Goal: Information Seeking & Learning: Understand process/instructions

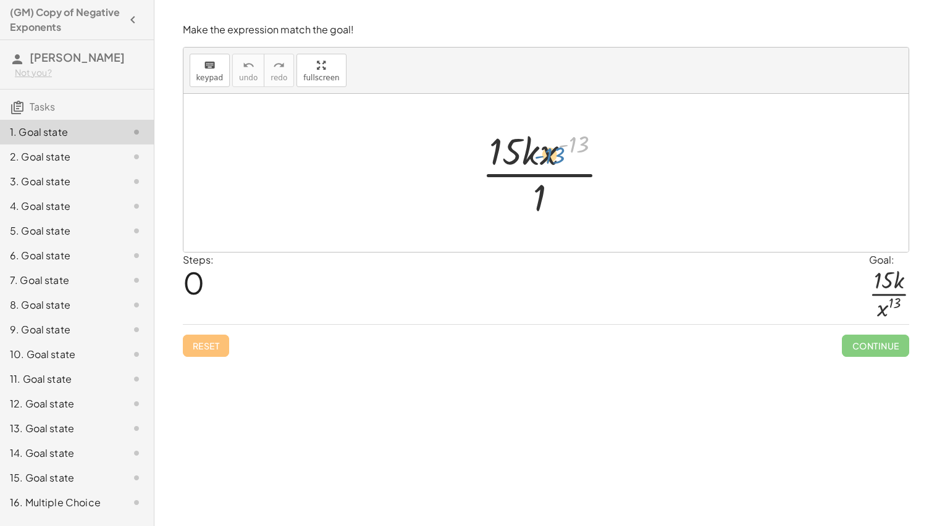
drag, startPoint x: 581, startPoint y: 143, endPoint x: 556, endPoint y: 153, distance: 27.8
click at [556, 153] on div at bounding box center [551, 172] width 150 height 95
drag, startPoint x: 539, startPoint y: 203, endPoint x: 549, endPoint y: 161, distance: 43.3
click at [549, 161] on div at bounding box center [551, 172] width 150 height 95
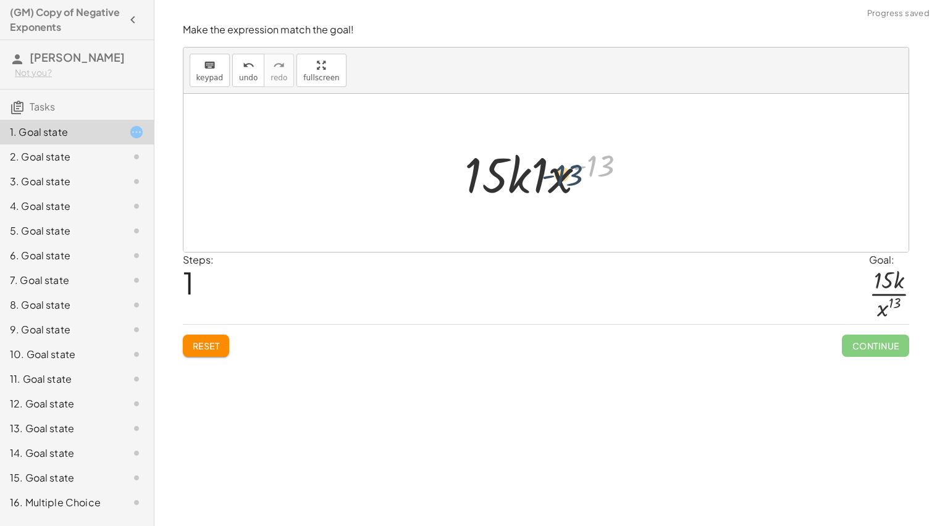
drag, startPoint x: 595, startPoint y: 167, endPoint x: 563, endPoint y: 176, distance: 33.4
click at [563, 176] on div at bounding box center [551, 174] width 184 height 64
drag, startPoint x: 594, startPoint y: 166, endPoint x: 485, endPoint y: 172, distance: 109.6
click at [485, 172] on div at bounding box center [551, 174] width 184 height 64
drag, startPoint x: 596, startPoint y: 164, endPoint x: 529, endPoint y: 164, distance: 66.7
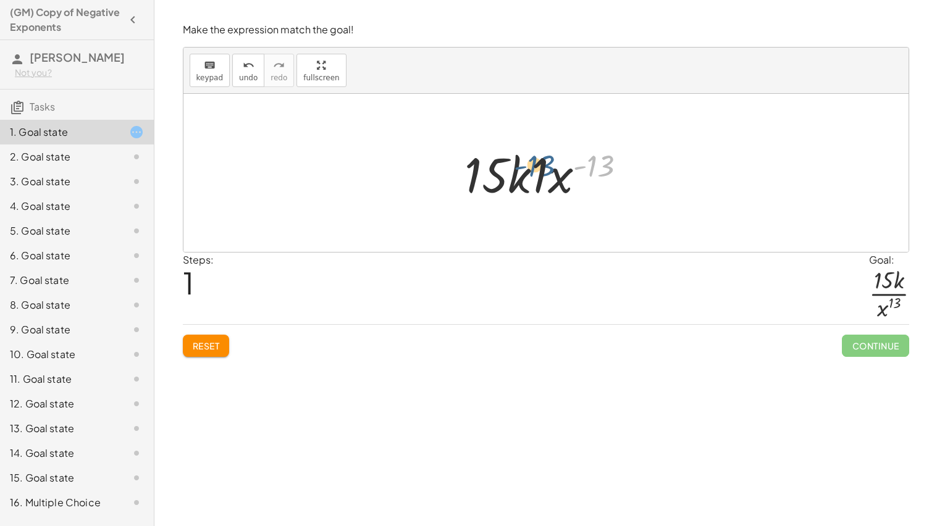
click at [529, 164] on div at bounding box center [551, 174] width 184 height 64
drag, startPoint x: 519, startPoint y: 174, endPoint x: 549, endPoint y: 179, distance: 30.8
click at [549, 179] on div at bounding box center [551, 174] width 184 height 64
click at [535, 176] on div at bounding box center [550, 174] width 167 height 64
drag, startPoint x: 579, startPoint y: 163, endPoint x: 554, endPoint y: 169, distance: 26.2
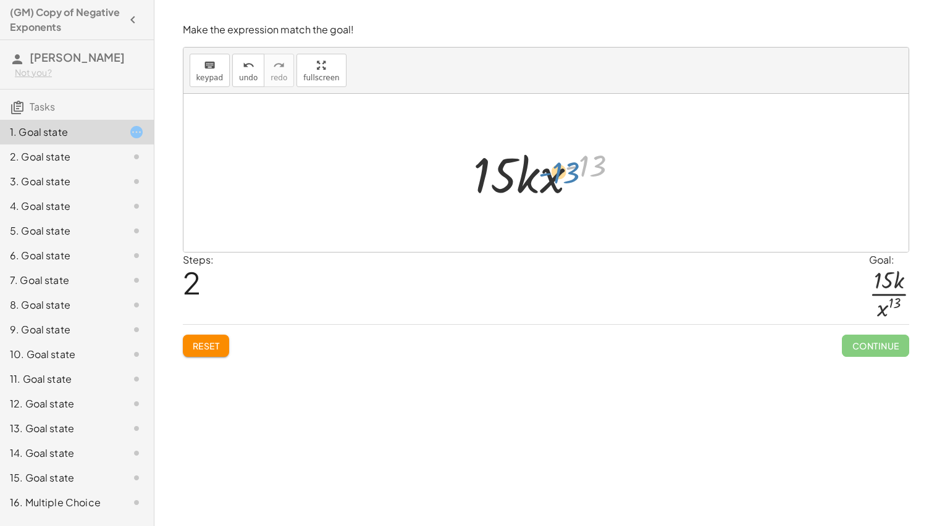
click at [554, 169] on div at bounding box center [550, 174] width 167 height 64
drag, startPoint x: 552, startPoint y: 180, endPoint x: 485, endPoint y: 175, distance: 67.6
click at [485, 175] on div at bounding box center [550, 174] width 167 height 64
drag, startPoint x: 598, startPoint y: 182, endPoint x: 533, endPoint y: 181, distance: 65.5
click at [533, 181] on div at bounding box center [550, 174] width 167 height 64
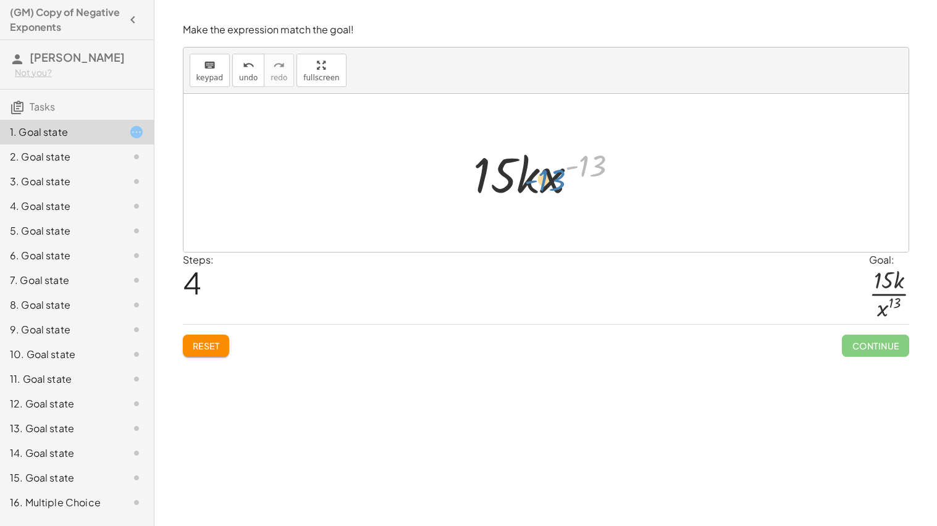
drag, startPoint x: 595, startPoint y: 170, endPoint x: 557, endPoint y: 192, distance: 43.5
click at [557, 192] on div at bounding box center [550, 174] width 167 height 64
drag, startPoint x: 553, startPoint y: 187, endPoint x: 584, endPoint y: 176, distance: 32.8
click at [584, 176] on div at bounding box center [550, 174] width 167 height 64
drag, startPoint x: 543, startPoint y: 180, endPoint x: 492, endPoint y: 184, distance: 51.4
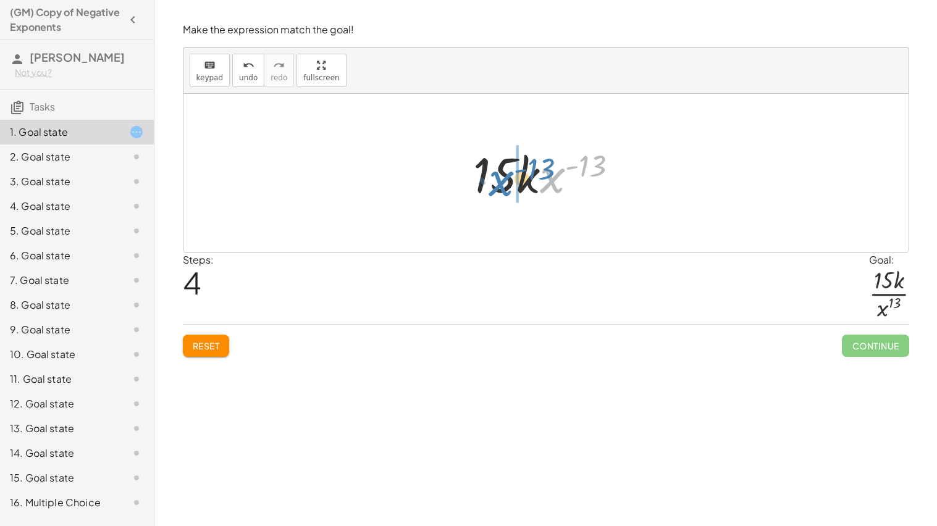
click at [492, 184] on div at bounding box center [550, 174] width 167 height 64
drag, startPoint x: 592, startPoint y: 188, endPoint x: 531, endPoint y: 182, distance: 60.9
click at [531, 182] on div at bounding box center [550, 174] width 167 height 64
drag, startPoint x: 496, startPoint y: 174, endPoint x: 552, endPoint y: 175, distance: 56.2
click at [552, 175] on div at bounding box center [550, 174] width 167 height 64
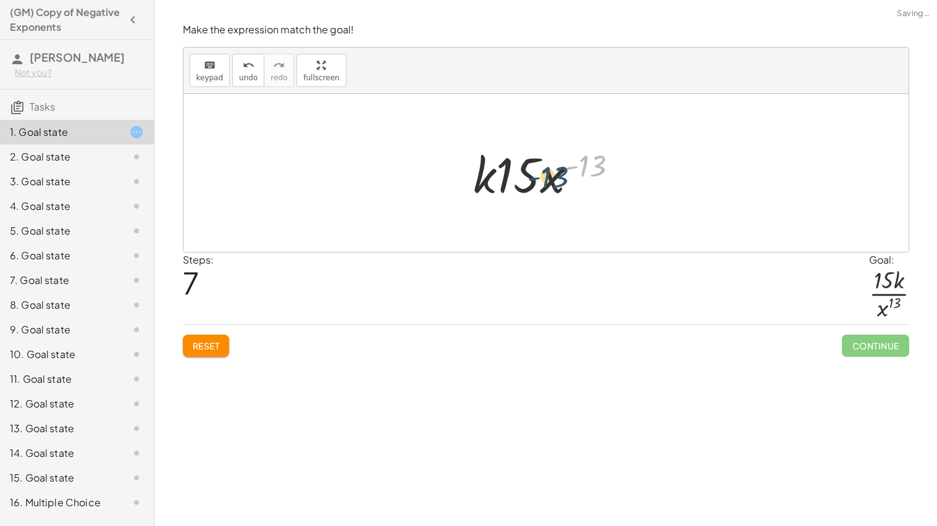
drag, startPoint x: 596, startPoint y: 159, endPoint x: 556, endPoint y: 170, distance: 41.7
click at [556, 170] on div at bounding box center [550, 174] width 167 height 64
drag, startPoint x: 522, startPoint y: 167, endPoint x: 588, endPoint y: 157, distance: 67.0
click at [588, 157] on div at bounding box center [550, 174] width 167 height 64
drag, startPoint x: 476, startPoint y: 174, endPoint x: 535, endPoint y: 182, distance: 59.3
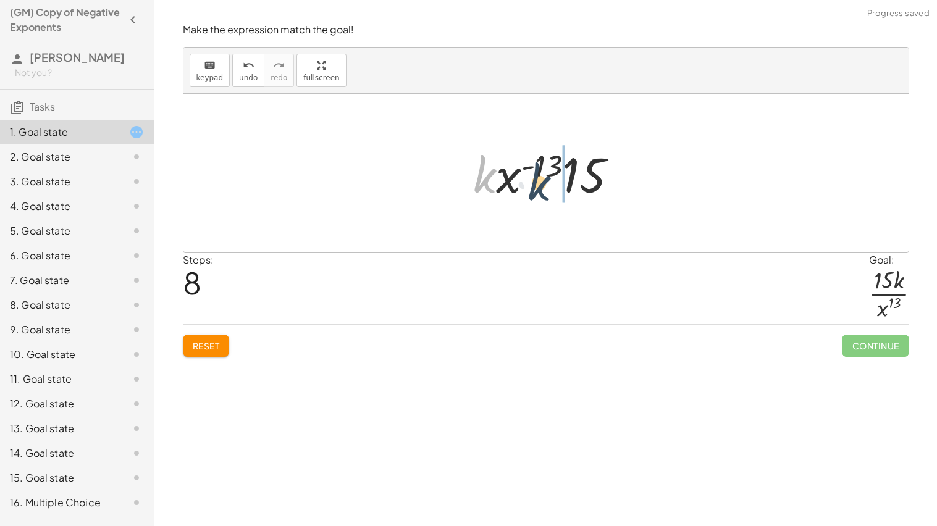
click at [535, 182] on div at bounding box center [550, 174] width 167 height 64
drag, startPoint x: 482, startPoint y: 183, endPoint x: 553, endPoint y: 192, distance: 71.6
click at [553, 192] on div at bounding box center [550, 174] width 167 height 64
drag, startPoint x: 552, startPoint y: 166, endPoint x: 509, endPoint y: 187, distance: 48.4
click at [509, 187] on div at bounding box center [550, 174] width 167 height 64
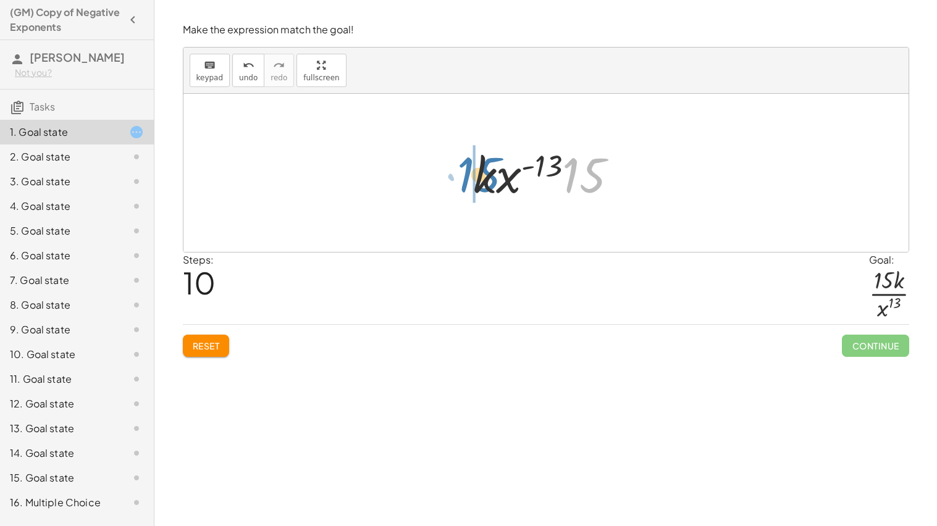
drag, startPoint x: 579, startPoint y: 175, endPoint x: 475, endPoint y: 175, distance: 104.4
click at [475, 175] on div at bounding box center [550, 174] width 167 height 64
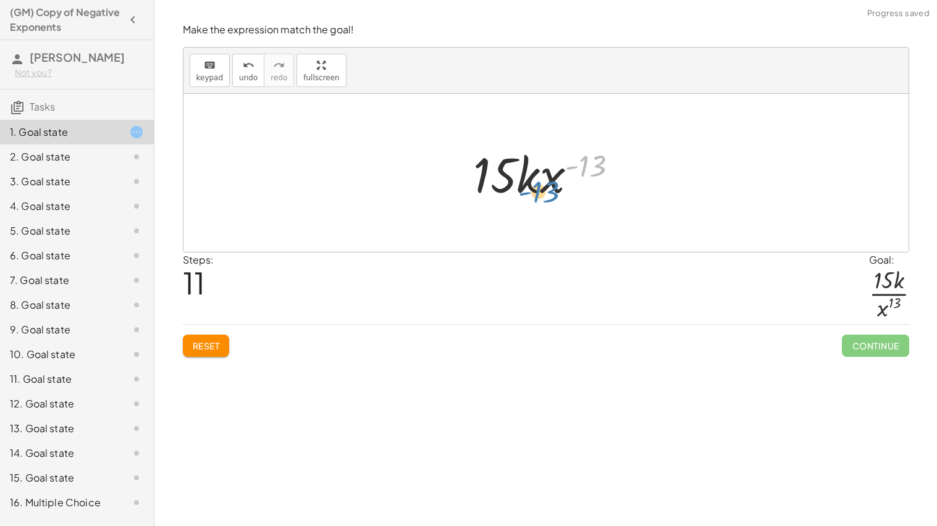
drag, startPoint x: 588, startPoint y: 165, endPoint x: 547, endPoint y: 188, distance: 47.1
click at [547, 188] on div at bounding box center [550, 174] width 167 height 64
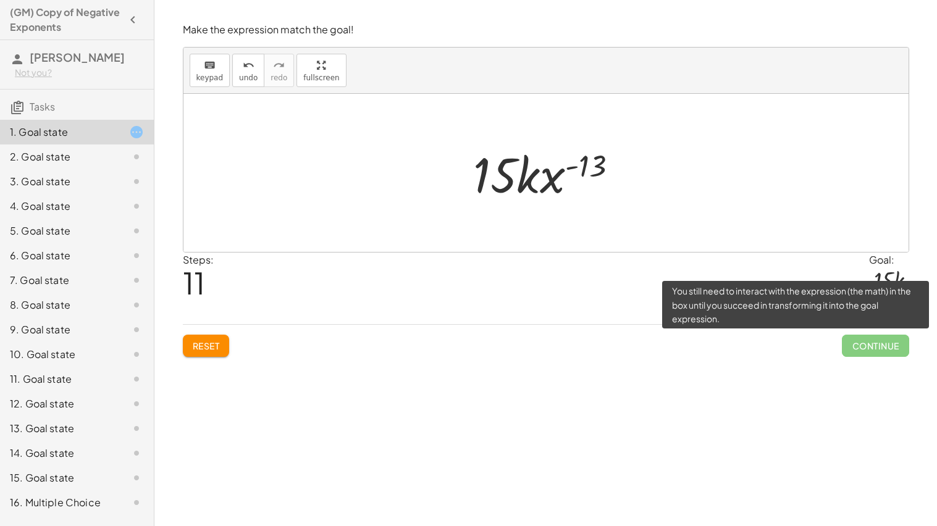
click at [851, 337] on span "Continue" at bounding box center [875, 346] width 67 height 22
click at [861, 350] on span "Continue" at bounding box center [875, 346] width 67 height 22
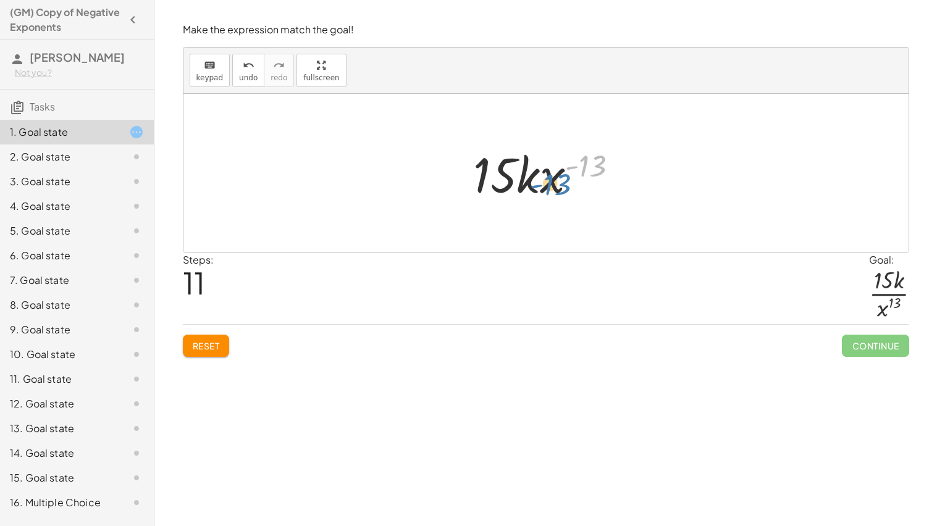
drag, startPoint x: 590, startPoint y: 168, endPoint x: 552, endPoint y: 186, distance: 41.7
click at [552, 186] on div at bounding box center [550, 174] width 167 height 64
drag, startPoint x: 530, startPoint y: 179, endPoint x: 562, endPoint y: 183, distance: 33.0
click at [562, 183] on div at bounding box center [550, 174] width 167 height 64
drag, startPoint x: 525, startPoint y: 177, endPoint x: 489, endPoint y: 172, distance: 36.2
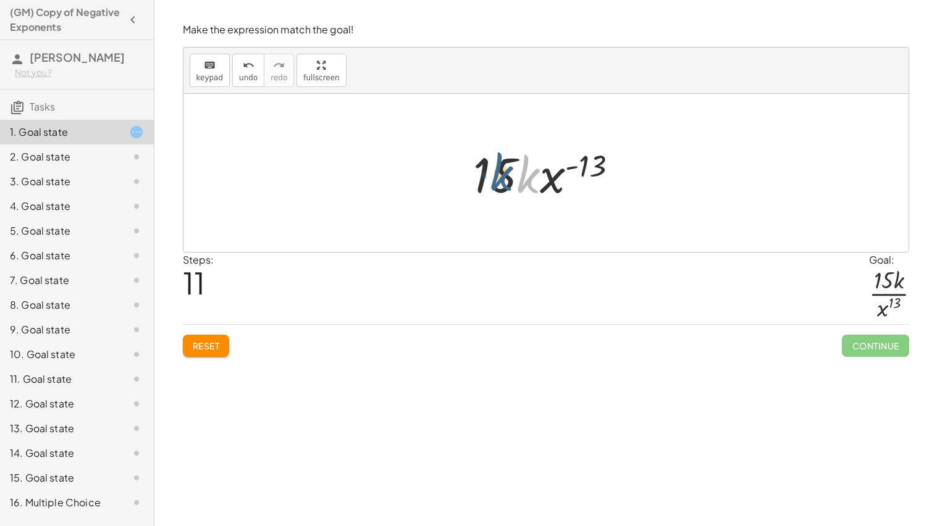
click at [489, 172] on div at bounding box center [550, 174] width 167 height 64
drag, startPoint x: 596, startPoint y: 161, endPoint x: 543, endPoint y: 175, distance: 54.6
click at [543, 175] on div at bounding box center [550, 174] width 167 height 64
drag, startPoint x: 551, startPoint y: 180, endPoint x: 583, endPoint y: 162, distance: 36.8
click at [583, 162] on div at bounding box center [550, 174] width 167 height 64
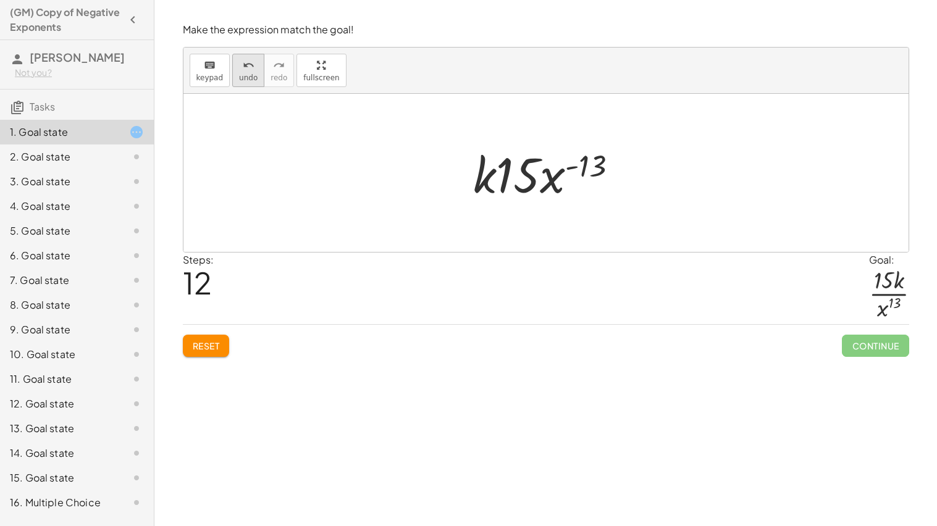
click at [250, 74] on span "undo" at bounding box center [248, 78] width 19 height 9
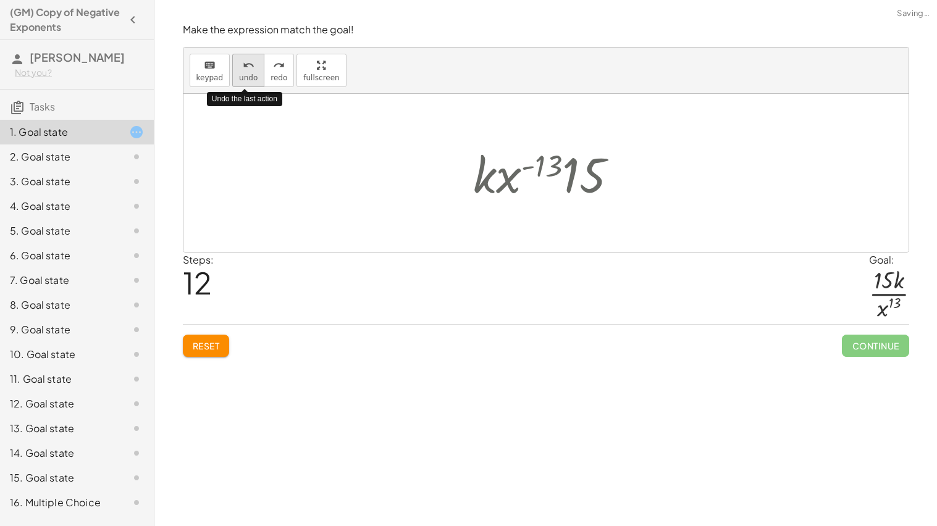
click at [250, 74] on span "undo" at bounding box center [248, 78] width 19 height 9
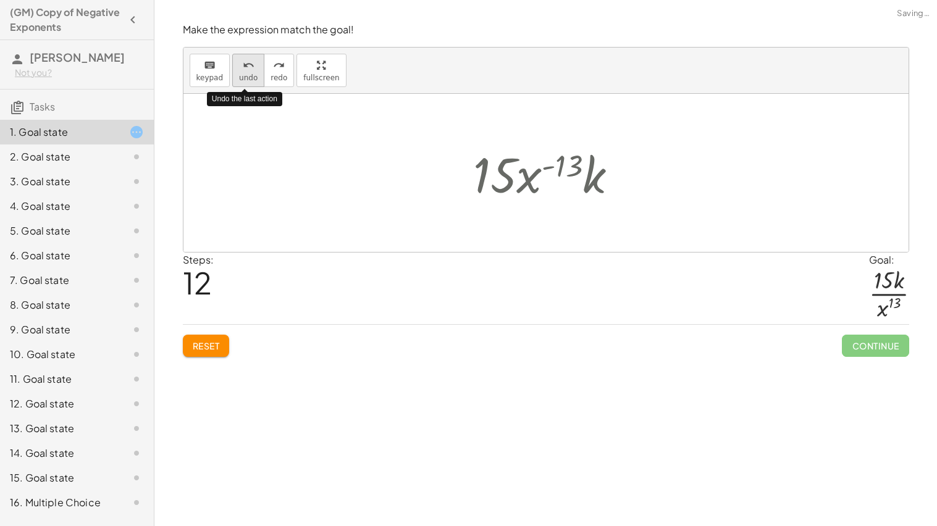
click at [250, 74] on span "undo" at bounding box center [248, 78] width 19 height 9
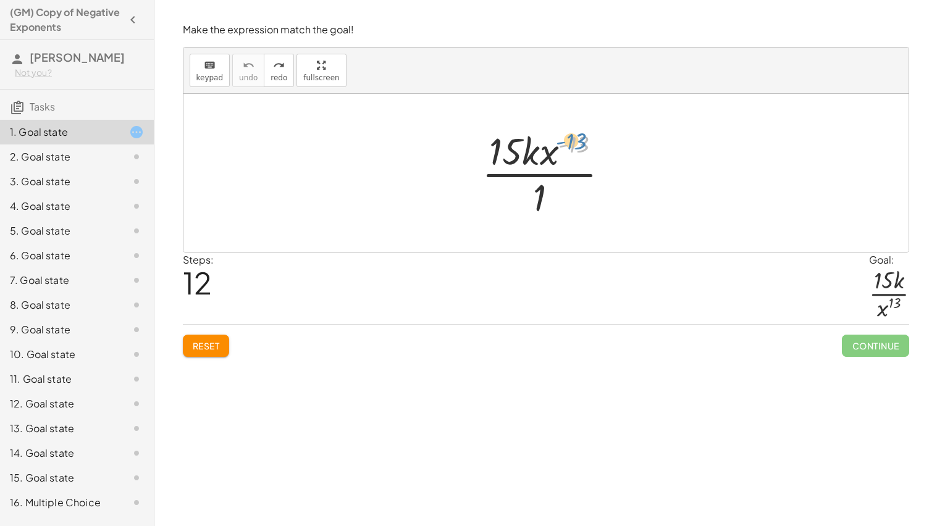
click at [578, 140] on div at bounding box center [551, 172] width 150 height 95
drag, startPoint x: 523, startPoint y: 137, endPoint x: 527, endPoint y: 187, distance: 50.2
click at [527, 187] on div at bounding box center [551, 172] width 150 height 95
drag, startPoint x: 498, startPoint y: 154, endPoint x: 536, endPoint y: 144, distance: 39.7
click at [536, 144] on div at bounding box center [551, 172] width 150 height 95
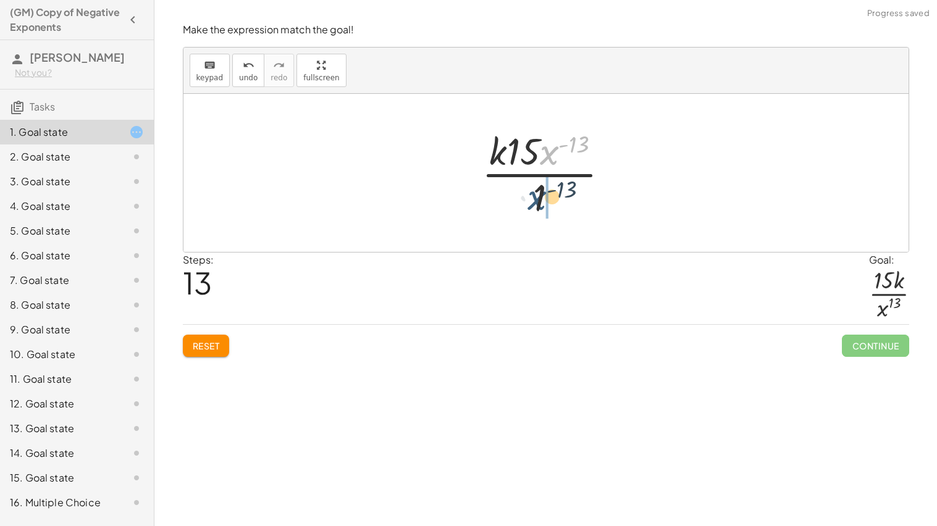
drag, startPoint x: 551, startPoint y: 152, endPoint x: 538, endPoint y: 203, distance: 52.3
click at [538, 203] on div at bounding box center [551, 172] width 150 height 95
drag, startPoint x: 548, startPoint y: 156, endPoint x: 509, endPoint y: 154, distance: 39.0
click at [509, 154] on div at bounding box center [551, 172] width 103 height 95
drag, startPoint x: 505, startPoint y: 163, endPoint x: 549, endPoint y: 137, distance: 51.5
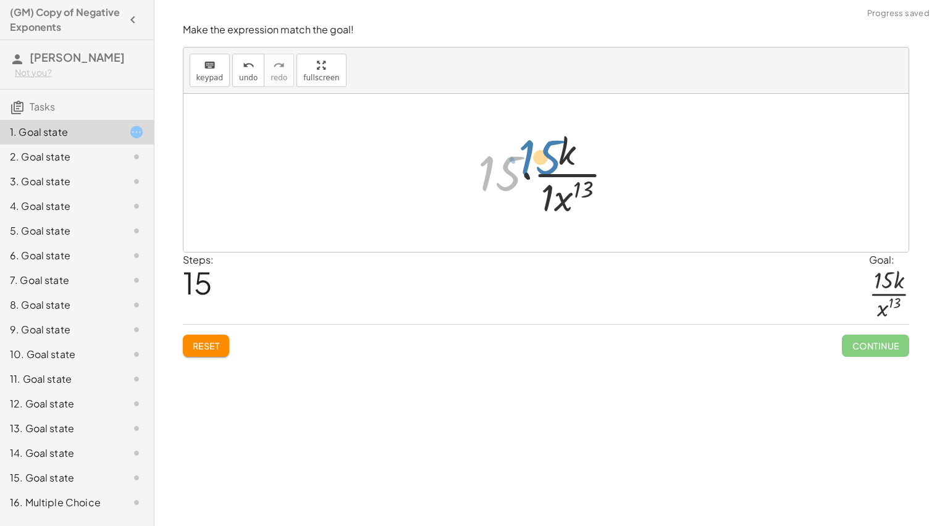
click at [549, 137] on div at bounding box center [551, 172] width 158 height 95
drag, startPoint x: 497, startPoint y: 174, endPoint x: 577, endPoint y: 146, distance: 84.4
drag, startPoint x: 523, startPoint y: 148, endPoint x: 567, endPoint y: 153, distance: 44.1
click at [567, 153] on div at bounding box center [551, 172] width 103 height 95
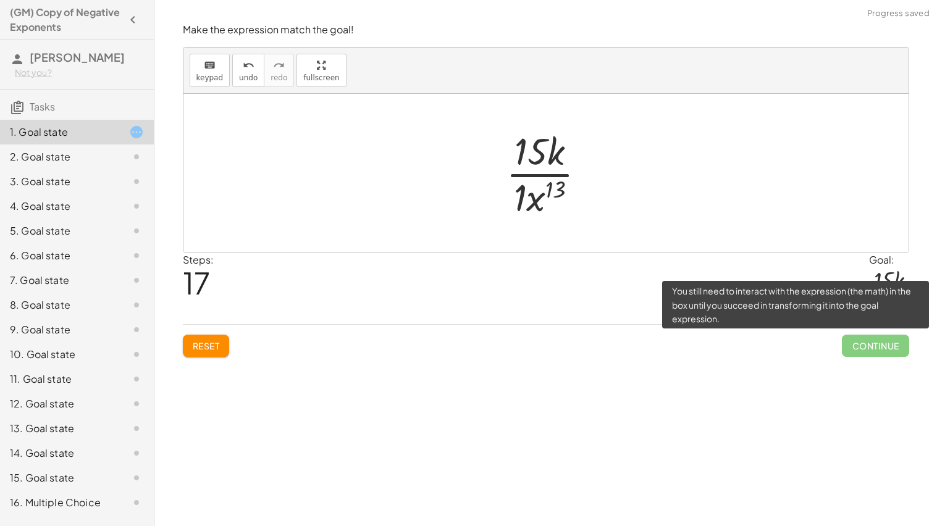
click at [848, 345] on span "Continue" at bounding box center [875, 346] width 67 height 22
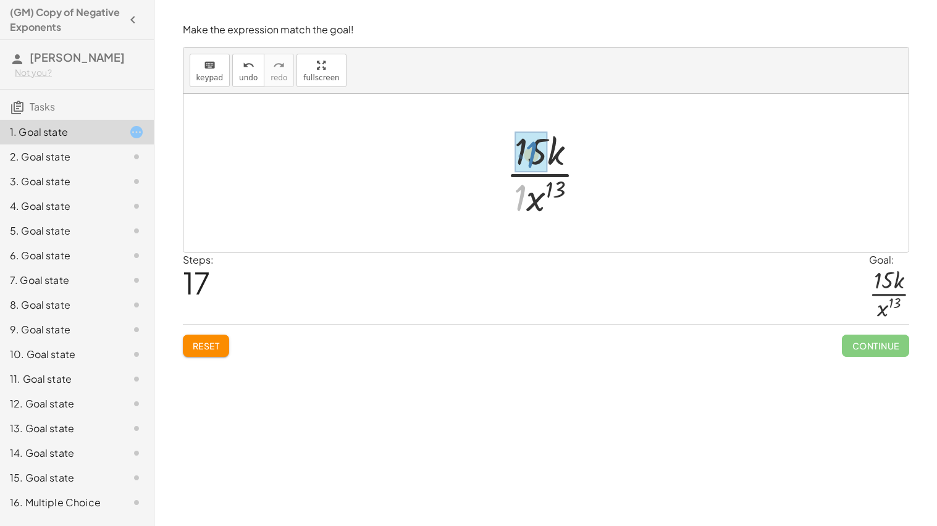
drag, startPoint x: 520, startPoint y: 195, endPoint x: 533, endPoint y: 152, distance: 44.4
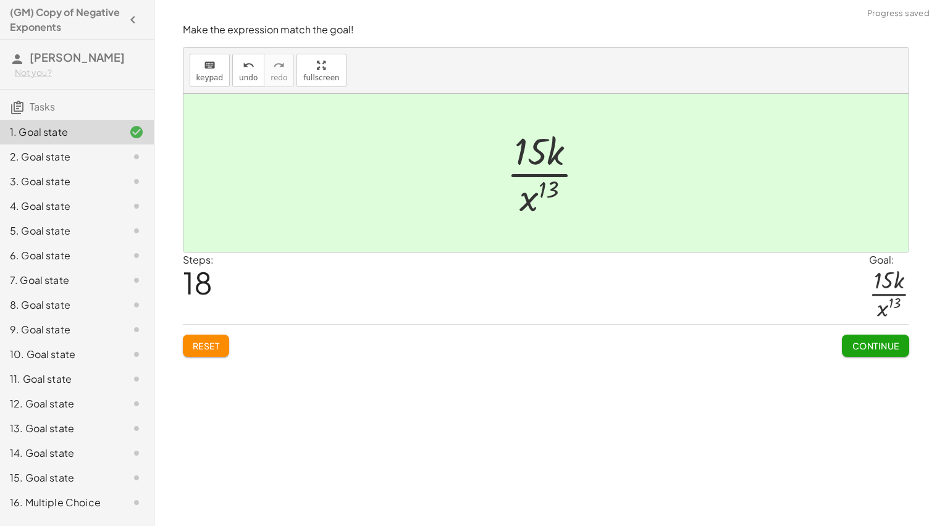
click at [849, 349] on button "Continue" at bounding box center [875, 346] width 67 height 22
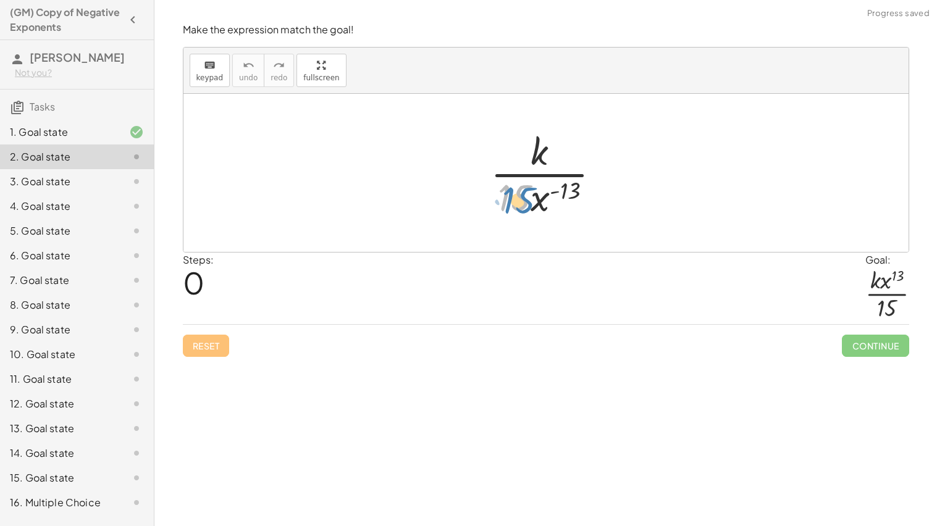
click at [521, 198] on div at bounding box center [550, 172] width 132 height 95
drag, startPoint x: 538, startPoint y: 204, endPoint x: 538, endPoint y: 150, distance: 53.8
click at [538, 150] on div at bounding box center [550, 172] width 132 height 95
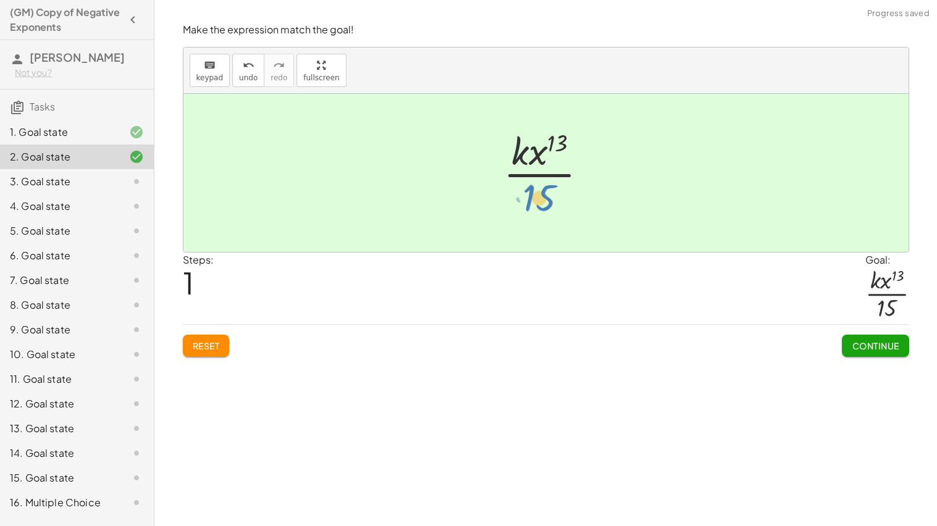
click at [536, 203] on div at bounding box center [550, 172] width 107 height 95
click at [876, 351] on span "Continue" at bounding box center [875, 345] width 47 height 11
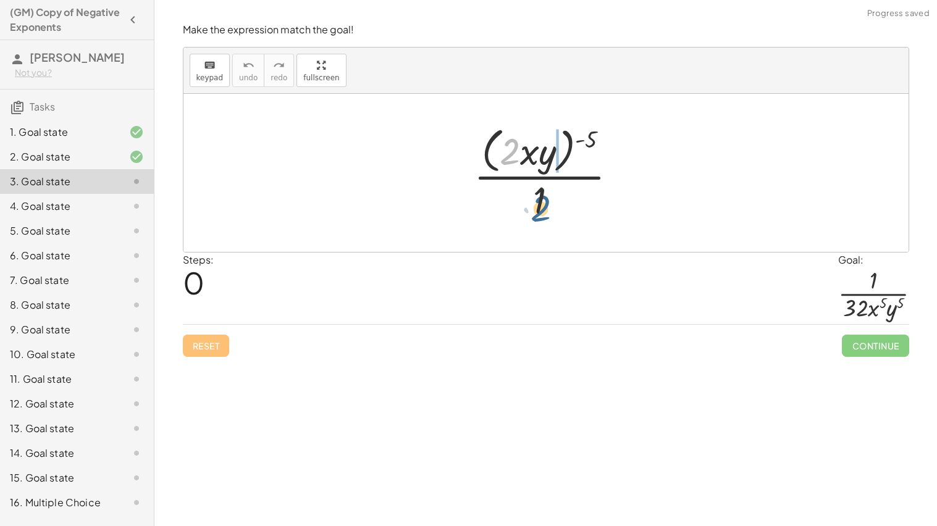
drag, startPoint x: 510, startPoint y: 148, endPoint x: 541, endPoint y: 208, distance: 68.0
click at [541, 208] on div at bounding box center [551, 172] width 166 height 101
drag, startPoint x: 549, startPoint y: 152, endPoint x: 538, endPoint y: 209, distance: 58.5
click at [538, 209] on div at bounding box center [551, 172] width 166 height 101
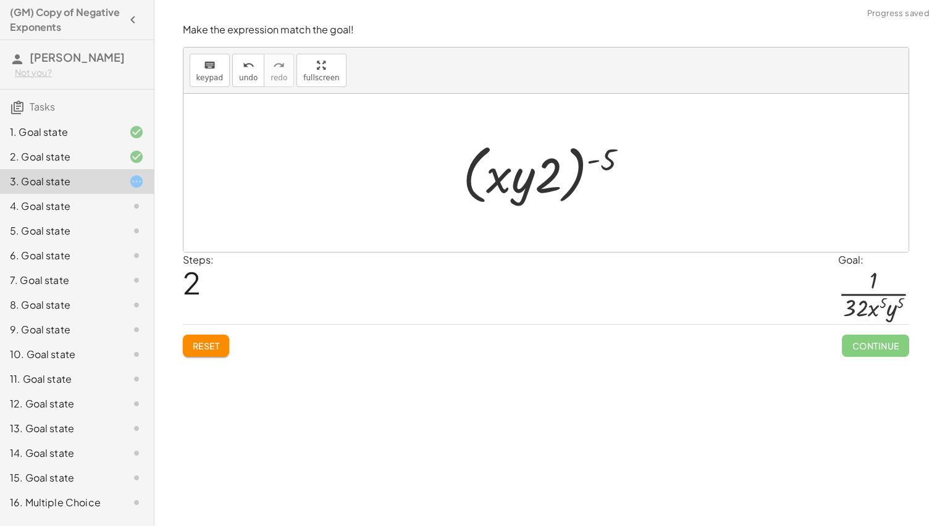
click at [533, 200] on div at bounding box center [551, 173] width 188 height 71
click at [194, 350] on span "Reset" at bounding box center [206, 345] width 27 height 11
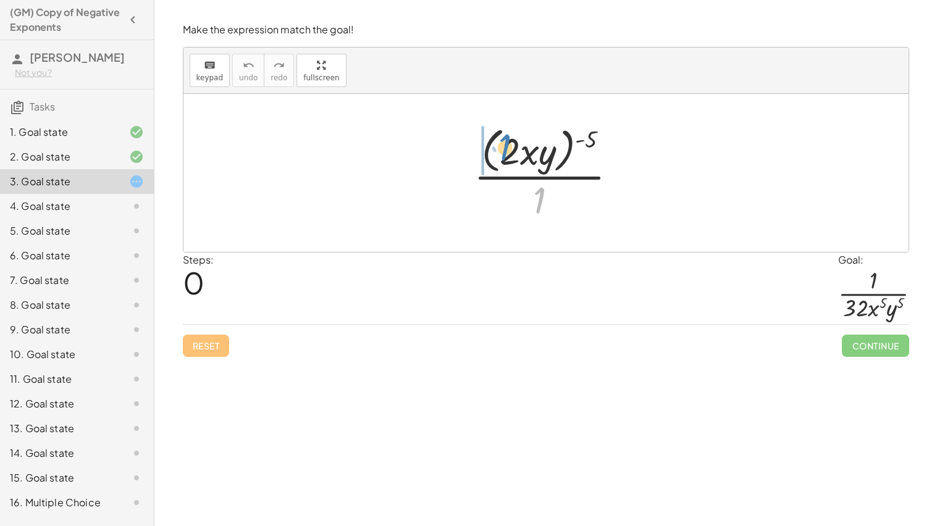
drag, startPoint x: 543, startPoint y: 198, endPoint x: 504, endPoint y: 140, distance: 69.8
click at [504, 140] on div at bounding box center [551, 172] width 166 height 101
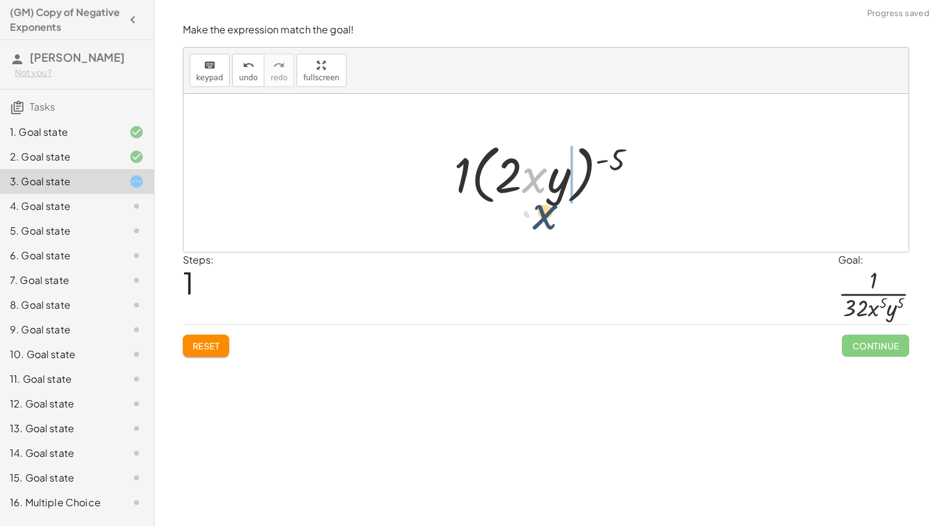
drag, startPoint x: 523, startPoint y: 171, endPoint x: 533, endPoint y: 209, distance: 39.6
click at [533, 209] on div "· ( · 2 · x · y ) ( - 5 ) · 1 · x · ( · 2 · x · y ) ( - 5 ) · 1" at bounding box center [546, 173] width 221 height 77
drag, startPoint x: 610, startPoint y: 163, endPoint x: 504, endPoint y: 178, distance: 106.7
click at [504, 178] on div at bounding box center [550, 173] width 205 height 71
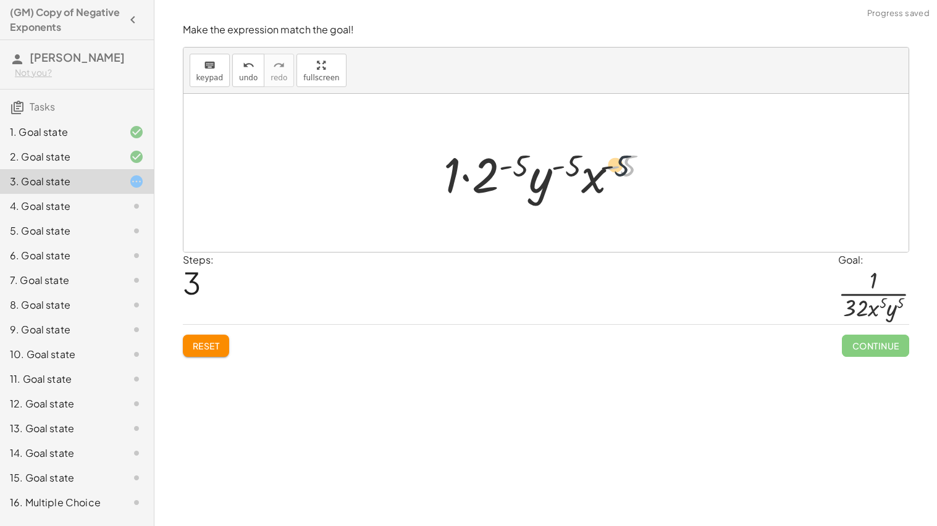
drag, startPoint x: 622, startPoint y: 168, endPoint x: 594, endPoint y: 172, distance: 28.8
click at [594, 172] on div at bounding box center [551, 174] width 227 height 64
drag, startPoint x: 572, startPoint y: 164, endPoint x: 552, endPoint y: 195, distance: 37.2
click at [552, 195] on div at bounding box center [551, 174] width 227 height 64
drag, startPoint x: 629, startPoint y: 162, endPoint x: 473, endPoint y: 185, distance: 158.1
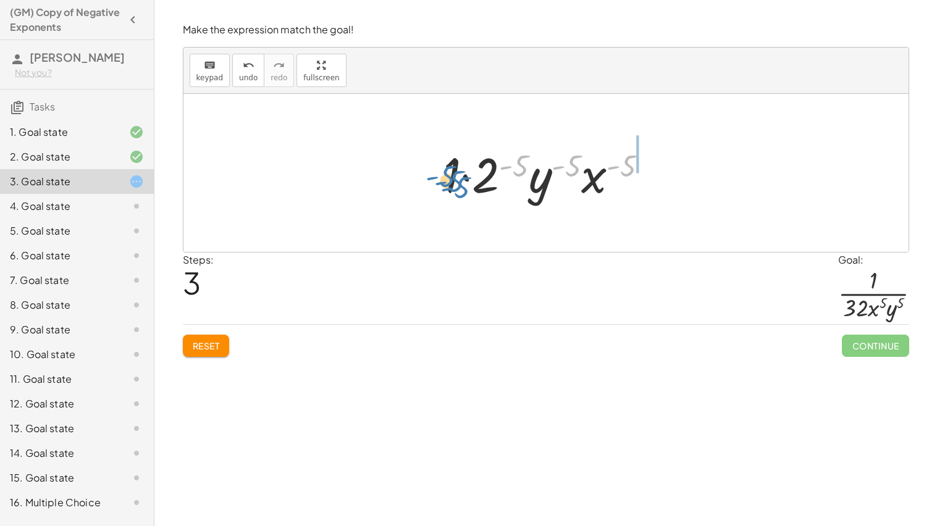
click at [473, 185] on div at bounding box center [551, 174] width 227 height 64
drag, startPoint x: 489, startPoint y: 174, endPoint x: 451, endPoint y: 174, distance: 38.3
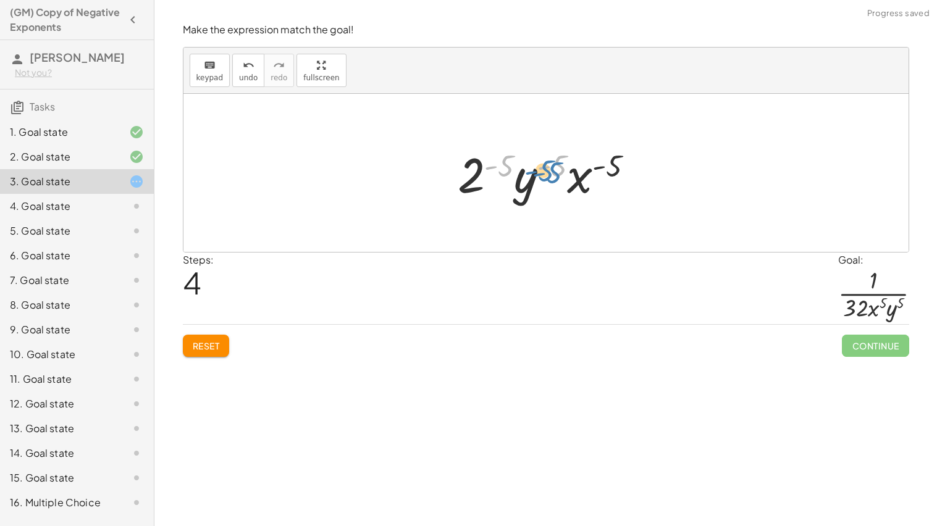
drag, startPoint x: 561, startPoint y: 165, endPoint x: 570, endPoint y: 171, distance: 11.1
click at [570, 171] on div at bounding box center [551, 174] width 198 height 64
drag, startPoint x: 503, startPoint y: 167, endPoint x: 470, endPoint y: 171, distance: 33.6
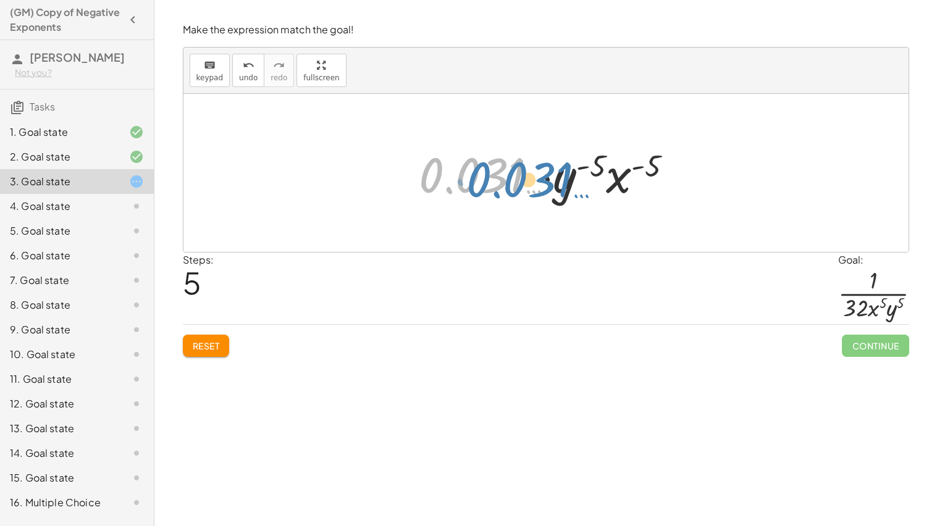
drag, startPoint x: 512, startPoint y: 180, endPoint x: 525, endPoint y: 180, distance: 13.0
click at [525, 180] on div at bounding box center [551, 174] width 276 height 64
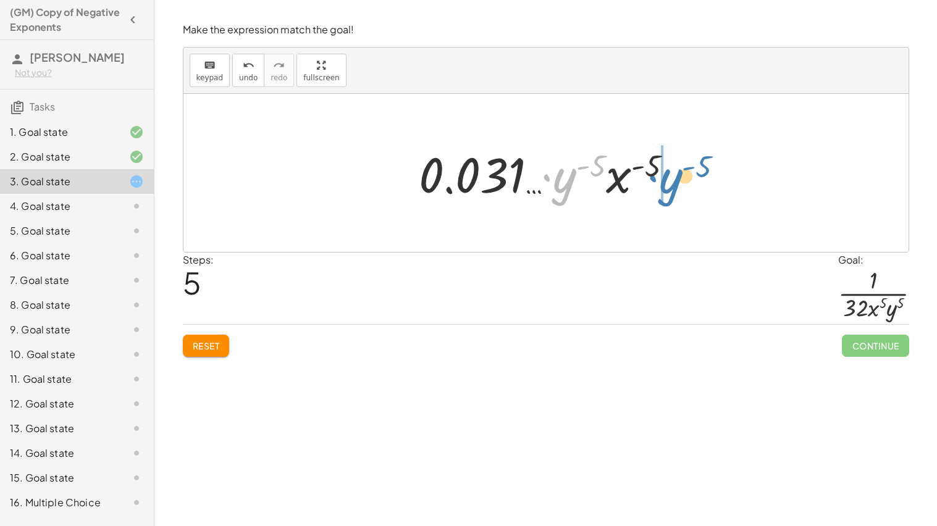
drag, startPoint x: 567, startPoint y: 180, endPoint x: 670, endPoint y: 180, distance: 103.2
click at [670, 180] on div at bounding box center [551, 174] width 276 height 64
drag, startPoint x: 601, startPoint y: 166, endPoint x: 554, endPoint y: 187, distance: 51.8
click at [554, 187] on div at bounding box center [551, 174] width 276 height 64
drag, startPoint x: 653, startPoint y: 163, endPoint x: 611, endPoint y: 193, distance: 52.3
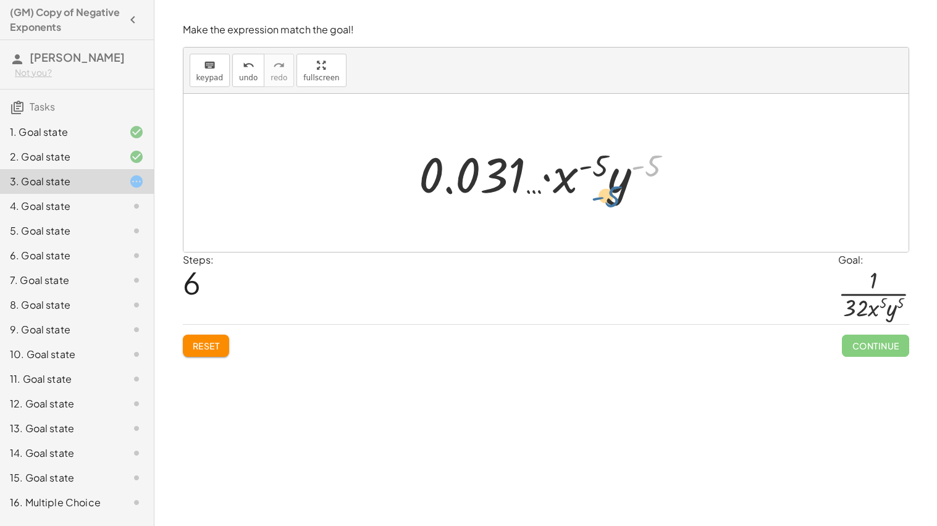
click at [611, 193] on div at bounding box center [551, 174] width 276 height 64
drag, startPoint x: 617, startPoint y: 195, endPoint x: 538, endPoint y: 184, distance: 79.9
click at [538, 184] on div at bounding box center [551, 174] width 276 height 64
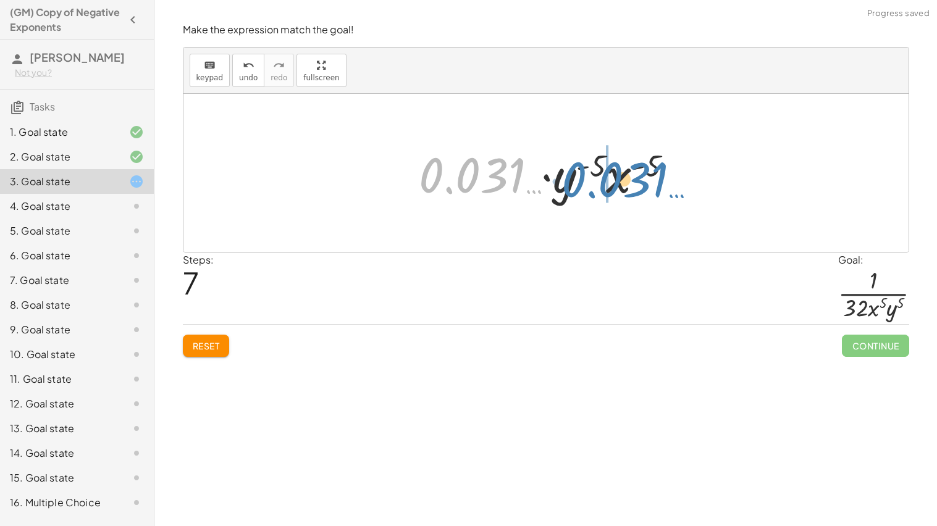
drag, startPoint x: 496, startPoint y: 183, endPoint x: 639, endPoint y: 188, distance: 143.5
click at [639, 188] on div at bounding box center [551, 174] width 276 height 64
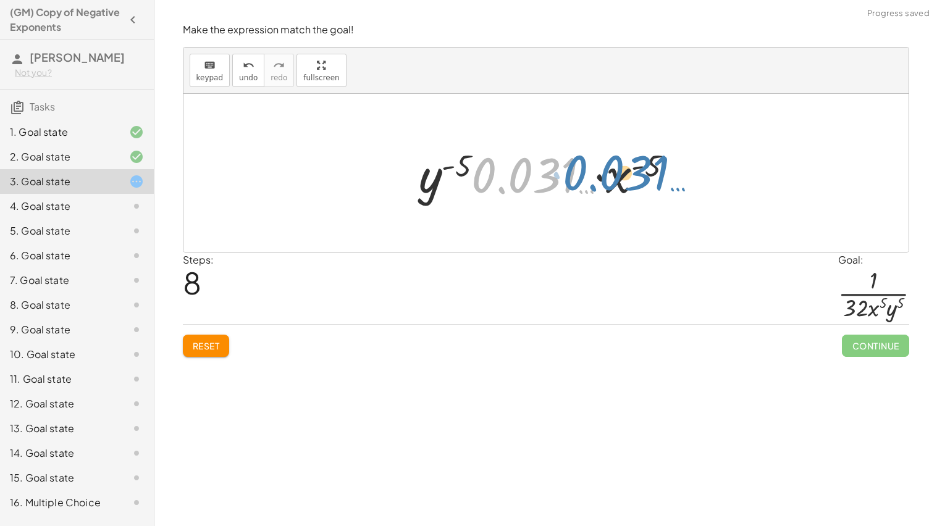
drag, startPoint x: 539, startPoint y: 172, endPoint x: 630, endPoint y: 169, distance: 90.3
click at [630, 169] on div at bounding box center [551, 174] width 276 height 64
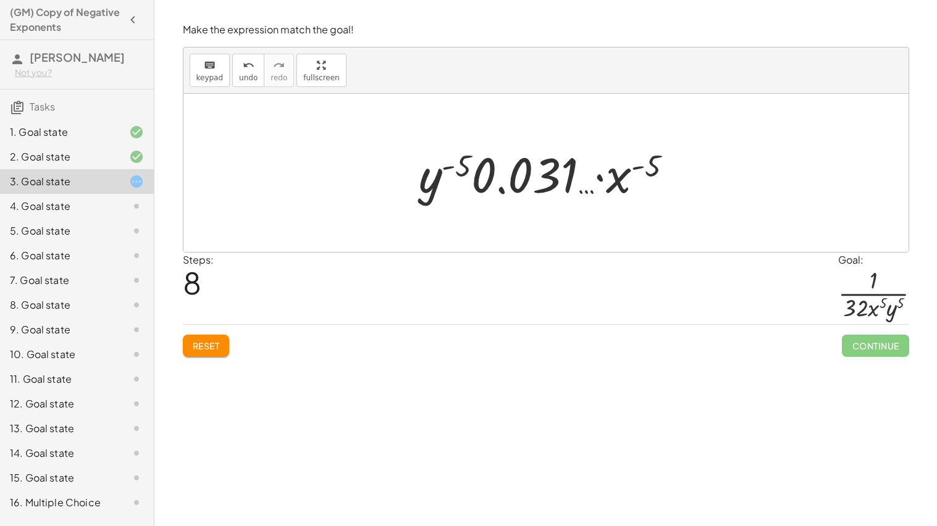
click at [195, 348] on span "Reset" at bounding box center [206, 345] width 27 height 11
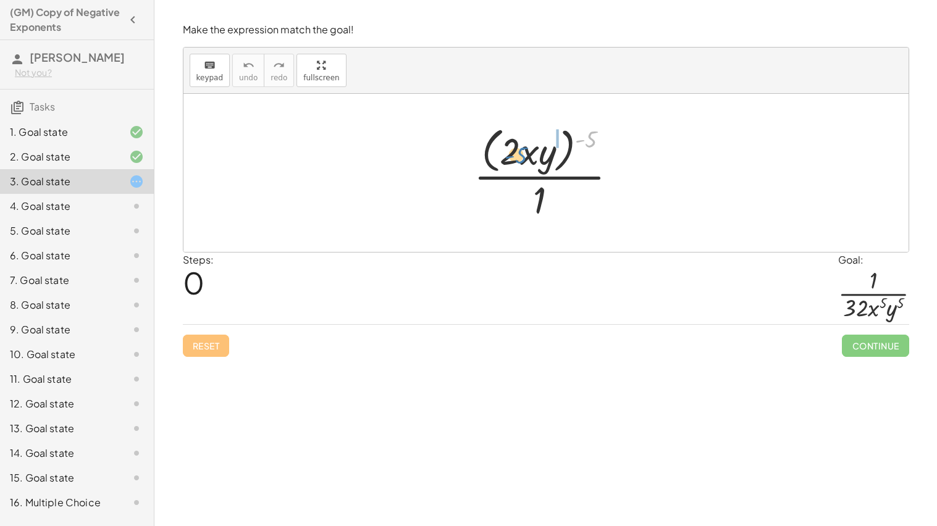
drag, startPoint x: 590, startPoint y: 133, endPoint x: 514, endPoint y: 148, distance: 78.0
click at [514, 148] on div at bounding box center [551, 172] width 166 height 101
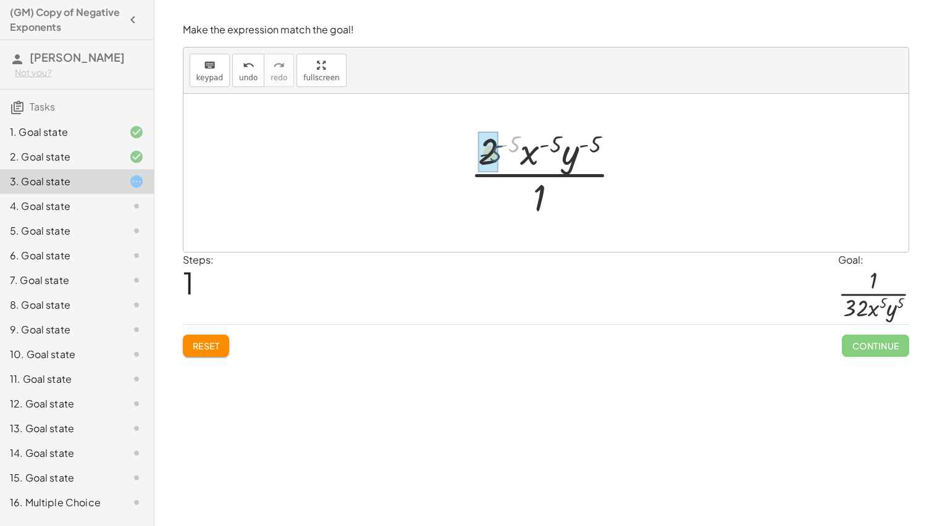
drag, startPoint x: 513, startPoint y: 143, endPoint x: 489, endPoint y: 154, distance: 26.8
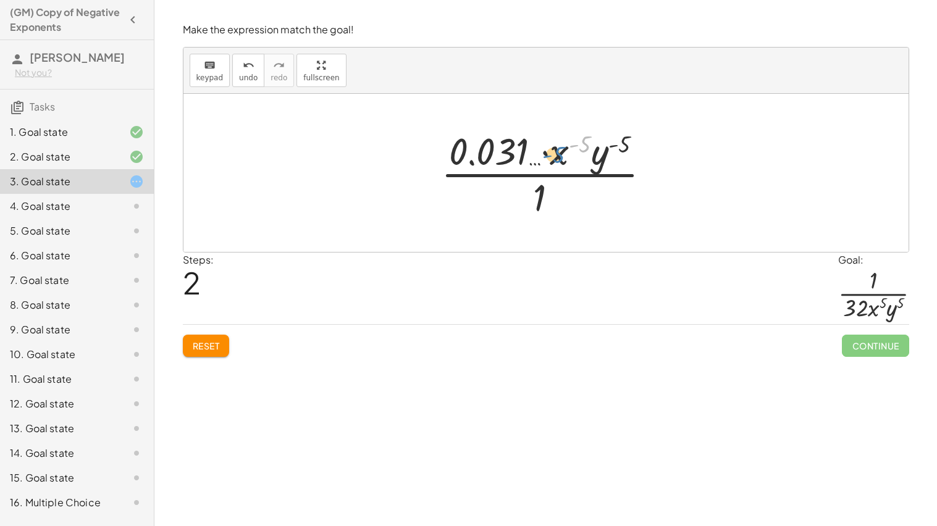
drag, startPoint x: 585, startPoint y: 143, endPoint x: 557, endPoint y: 154, distance: 29.1
click at [557, 154] on div at bounding box center [551, 172] width 232 height 95
click at [528, 149] on div at bounding box center [551, 172] width 232 height 95
drag, startPoint x: 545, startPoint y: 197, endPoint x: 512, endPoint y: 154, distance: 53.8
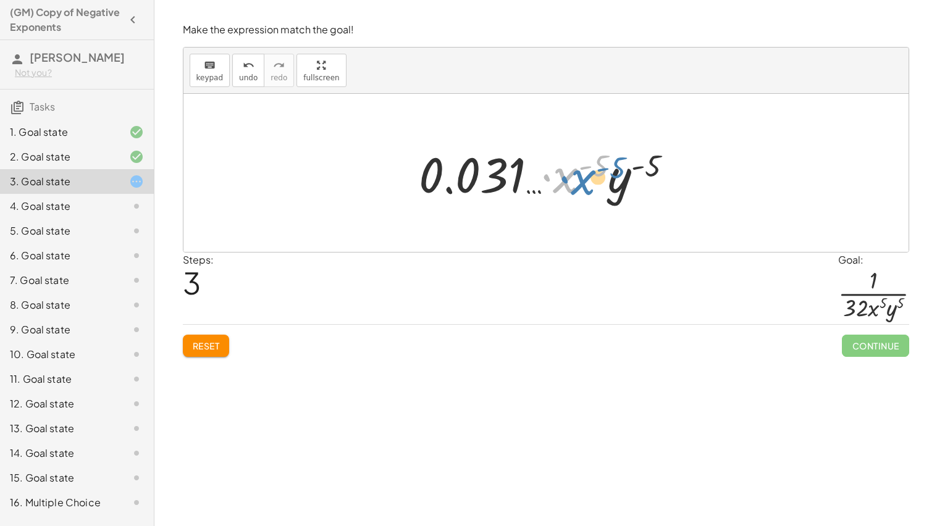
drag, startPoint x: 575, startPoint y: 184, endPoint x: 591, endPoint y: 185, distance: 15.6
click at [591, 185] on div at bounding box center [551, 174] width 276 height 64
drag, startPoint x: 598, startPoint y: 163, endPoint x: 457, endPoint y: 180, distance: 142.6
click at [457, 180] on div at bounding box center [551, 174] width 276 height 64
drag, startPoint x: 622, startPoint y: 175, endPoint x: 544, endPoint y: 165, distance: 78.0
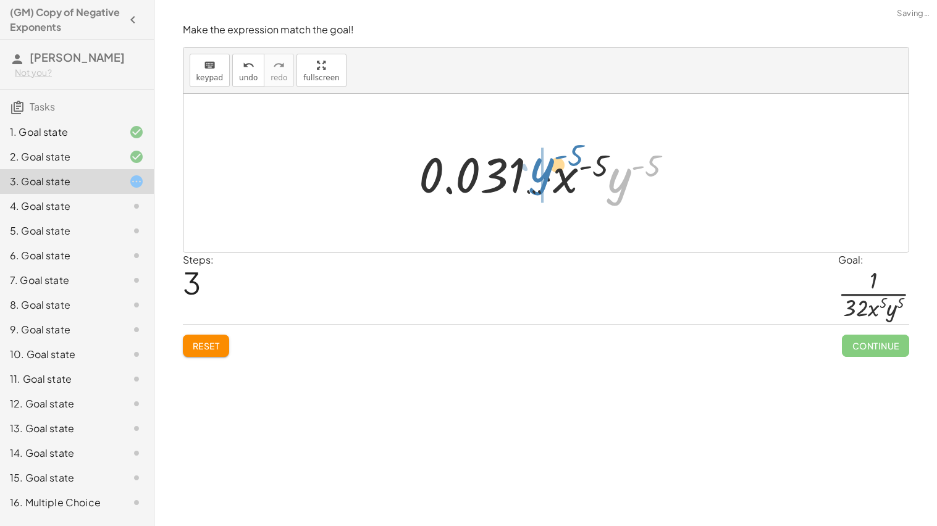
click at [544, 165] on div at bounding box center [551, 174] width 276 height 64
click at [206, 335] on button "Reset" at bounding box center [206, 346] width 47 height 22
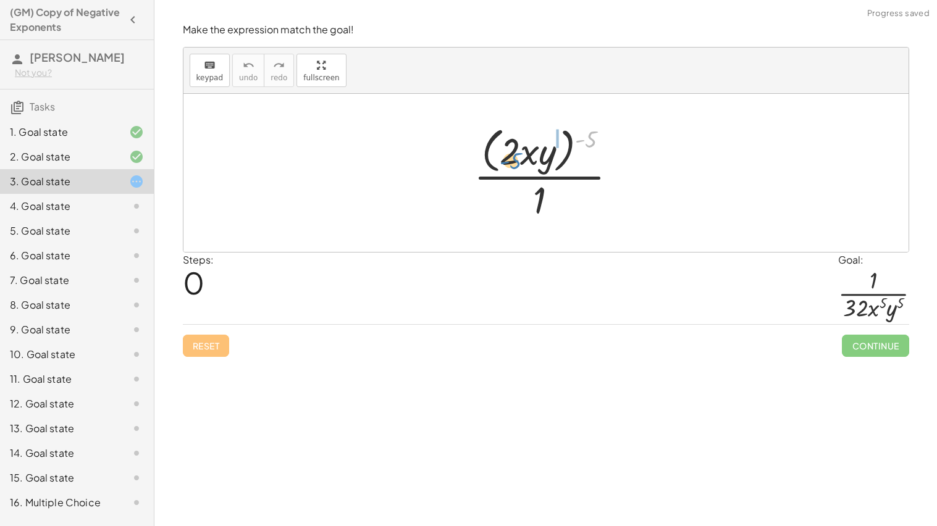
drag, startPoint x: 588, startPoint y: 139, endPoint x: 500, endPoint y: 161, distance: 90.5
click at [500, 161] on div at bounding box center [551, 172] width 166 height 101
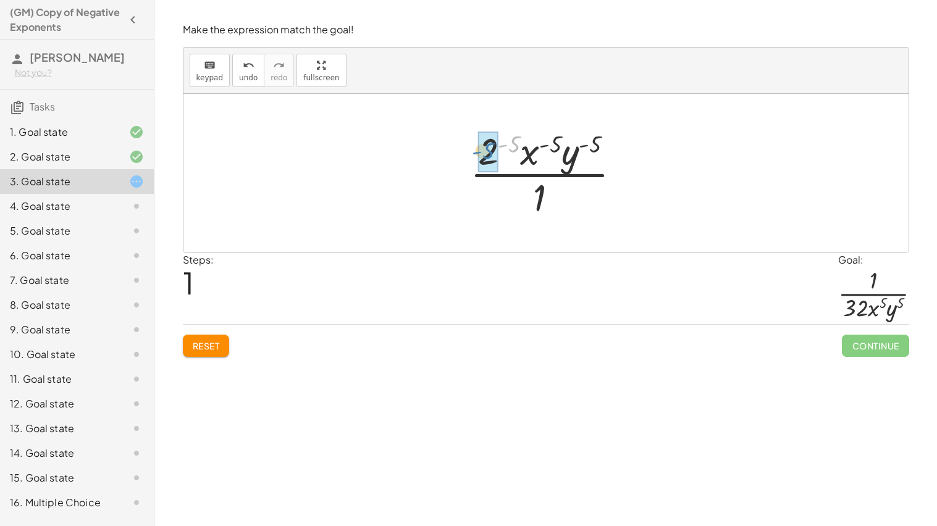
drag, startPoint x: 513, startPoint y: 143, endPoint x: 487, endPoint y: 150, distance: 26.8
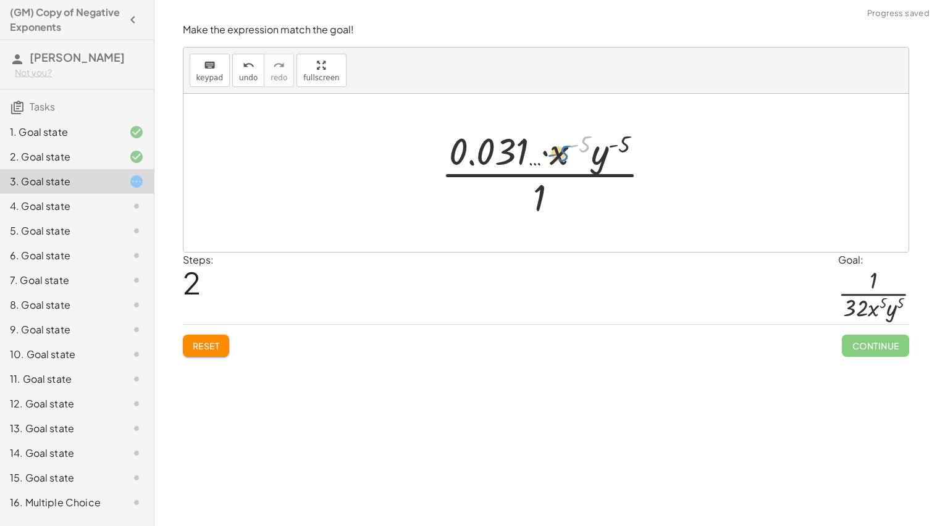
drag, startPoint x: 584, startPoint y: 144, endPoint x: 565, endPoint y: 154, distance: 21.0
click at [565, 154] on div at bounding box center [551, 172] width 232 height 95
drag, startPoint x: 628, startPoint y: 142, endPoint x: 534, endPoint y: 210, distance: 115.9
click at [534, 210] on div at bounding box center [551, 172] width 232 height 95
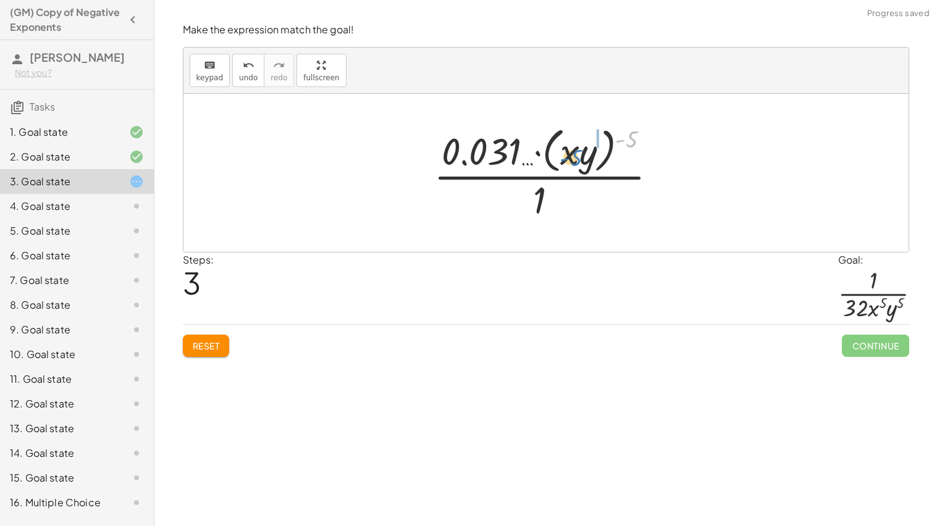
drag, startPoint x: 627, startPoint y: 145, endPoint x: 578, endPoint y: 159, distance: 51.4
click at [578, 159] on div at bounding box center [551, 172] width 247 height 101
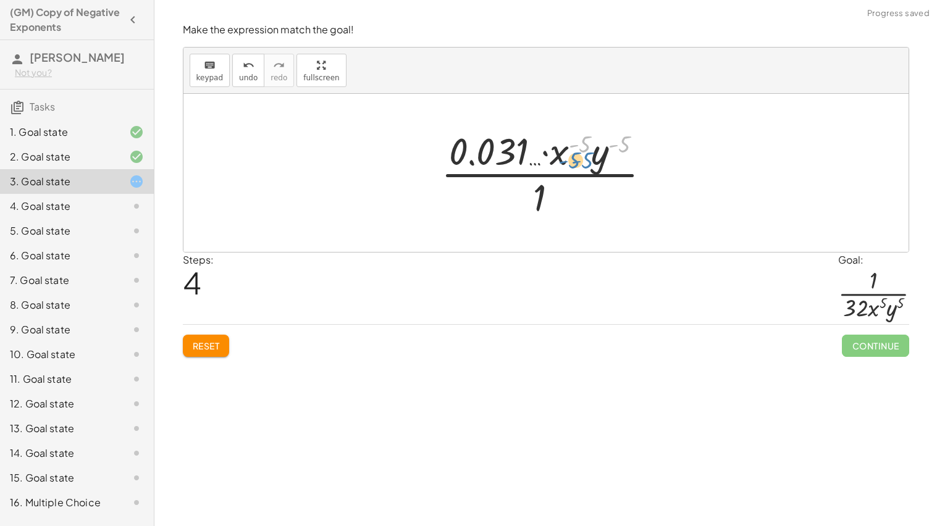
drag, startPoint x: 620, startPoint y: 140, endPoint x: 584, endPoint y: 157, distance: 40.1
click at [584, 157] on div at bounding box center [551, 172] width 232 height 95
drag, startPoint x: 602, startPoint y: 163, endPoint x: 557, endPoint y: 152, distance: 45.7
click at [557, 152] on div at bounding box center [551, 172] width 232 height 95
drag, startPoint x: 598, startPoint y: 158, endPoint x: 553, endPoint y: 155, distance: 45.2
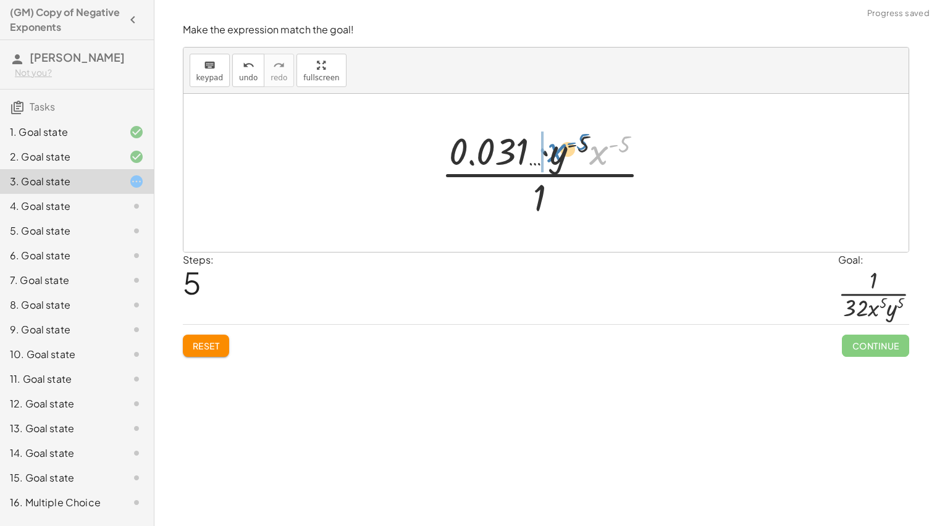
click at [553, 155] on div at bounding box center [551, 172] width 232 height 95
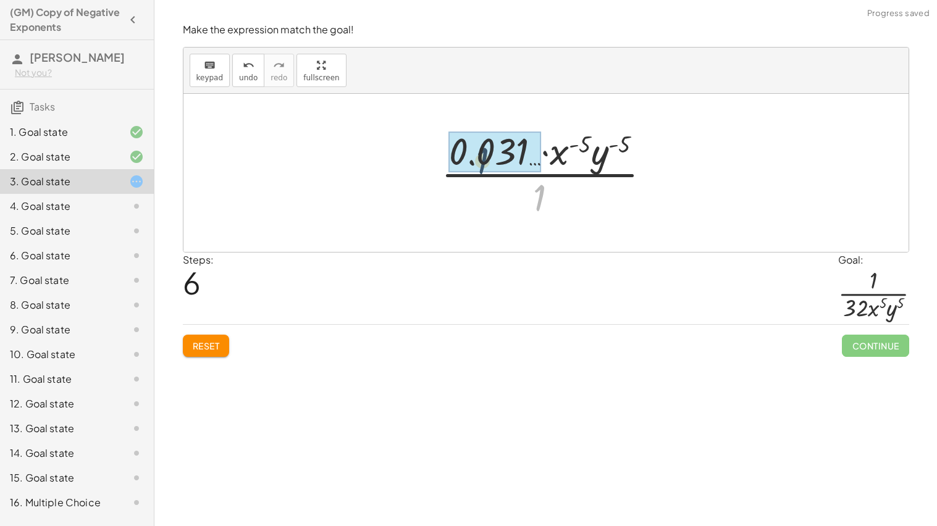
drag, startPoint x: 539, startPoint y: 195, endPoint x: 478, endPoint y: 154, distance: 73.2
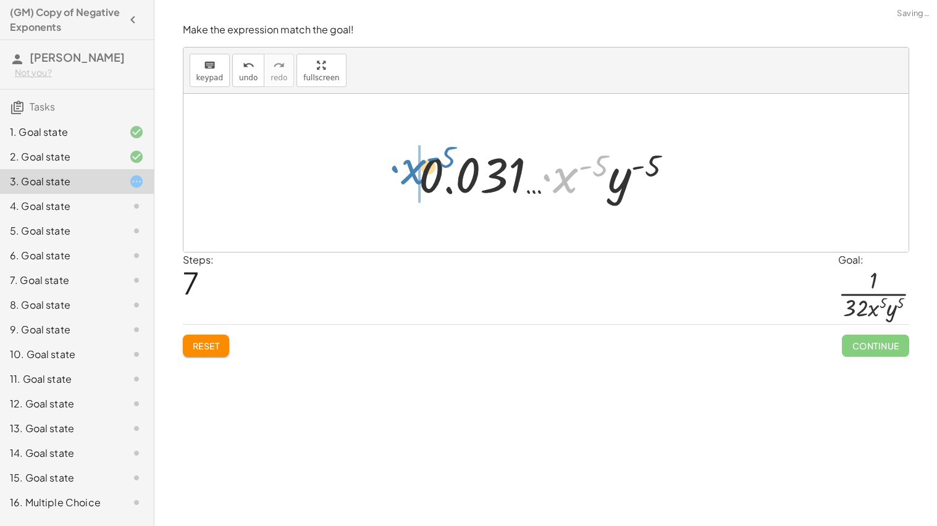
drag, startPoint x: 575, startPoint y: 185, endPoint x: 413, endPoint y: 172, distance: 161.8
click at [413, 172] on div at bounding box center [551, 174] width 276 height 64
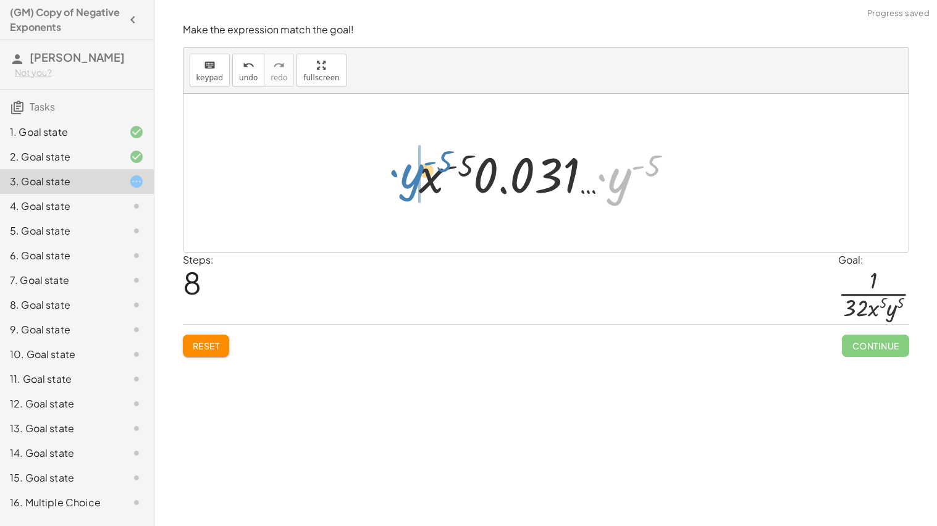
drag, startPoint x: 620, startPoint y: 192, endPoint x: 409, endPoint y: 187, distance: 210.8
click at [409, 187] on div "· ( · 2 · x · y ) ( - 5 ) · 1 · 2 ( - 5 ) · x ( - 5 ) · y ( - 5 ) · 1 · 0.031 ……" at bounding box center [546, 173] width 292 height 70
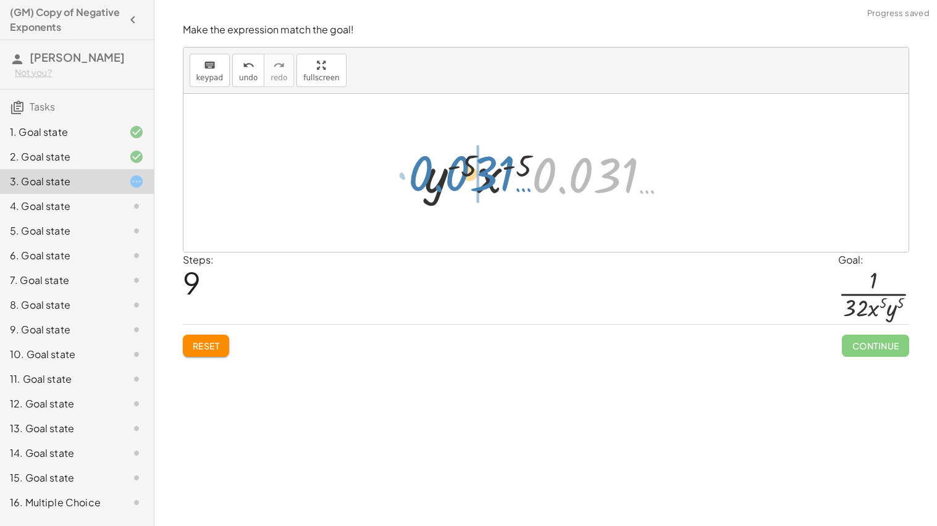
drag, startPoint x: 573, startPoint y: 188, endPoint x: 448, endPoint y: 187, distance: 124.8
click at [448, 187] on div at bounding box center [550, 174] width 264 height 64
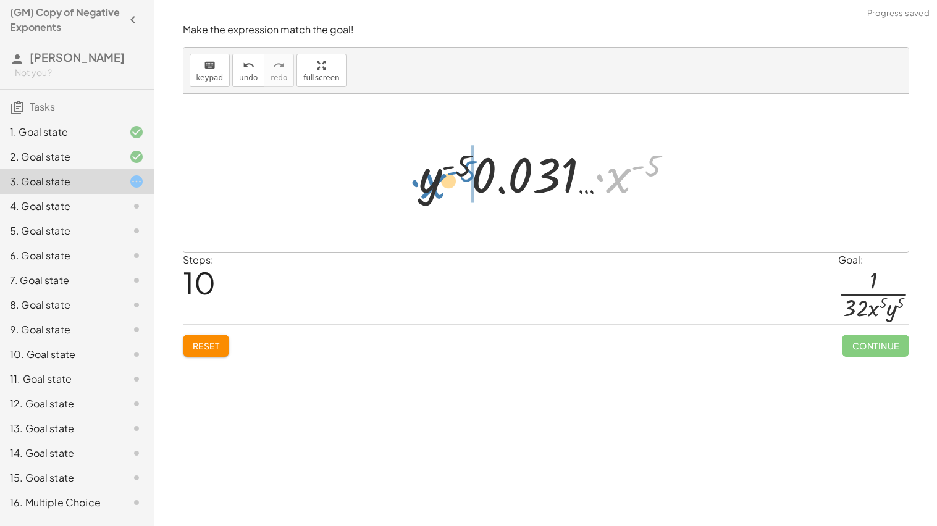
drag, startPoint x: 613, startPoint y: 182, endPoint x: 422, endPoint y: 185, distance: 191.0
click at [422, 185] on div at bounding box center [551, 174] width 276 height 64
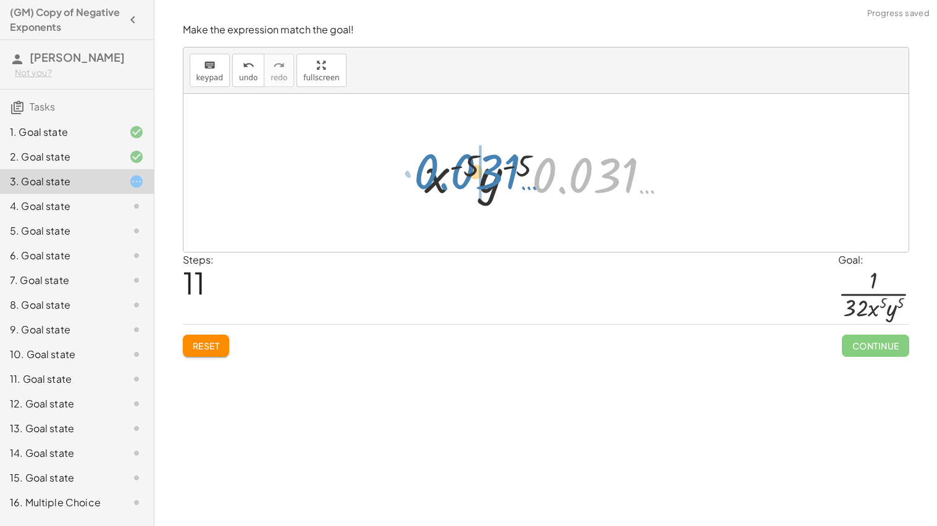
drag, startPoint x: 603, startPoint y: 178, endPoint x: 484, endPoint y: 175, distance: 118.1
click at [484, 175] on div at bounding box center [550, 174] width 264 height 64
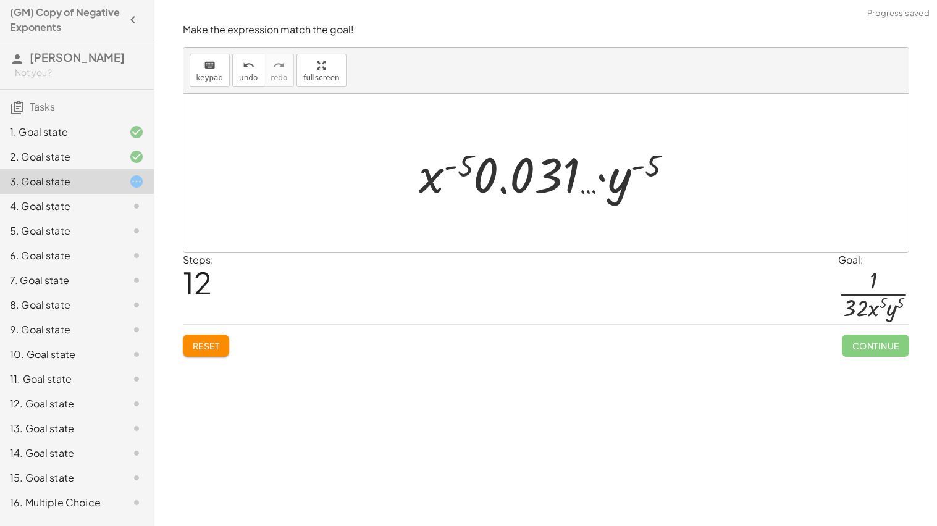
click at [586, 193] on div at bounding box center [551, 174] width 276 height 64
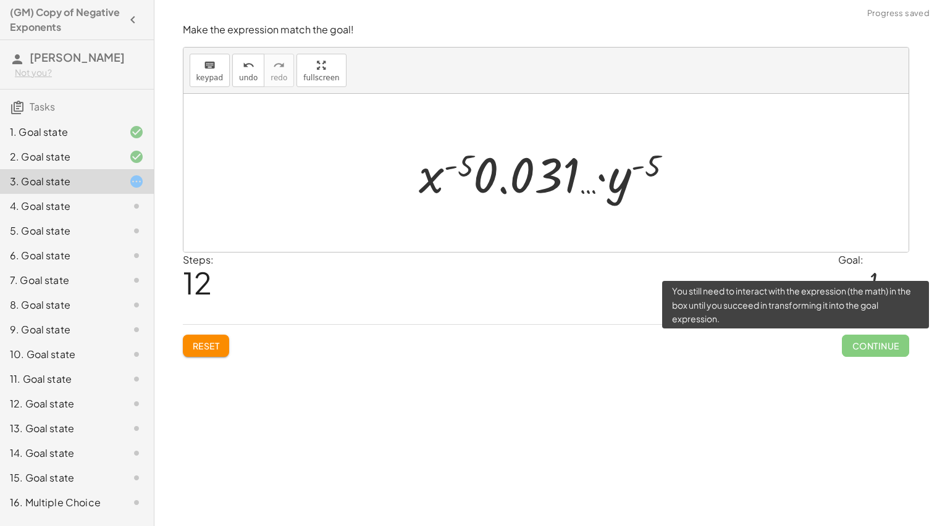
click at [869, 347] on span "Continue" at bounding box center [875, 346] width 67 height 22
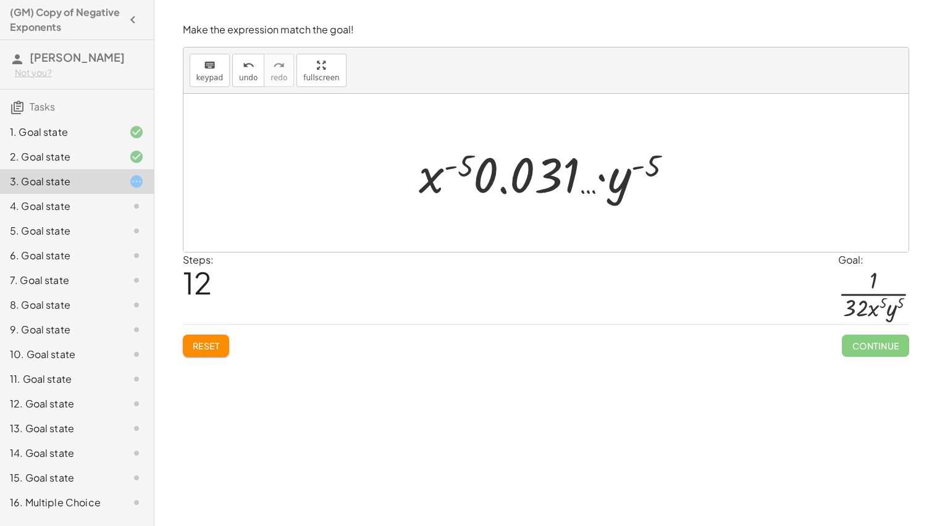
click at [61, 504] on div "16. Multiple Choice" at bounding box center [59, 503] width 99 height 15
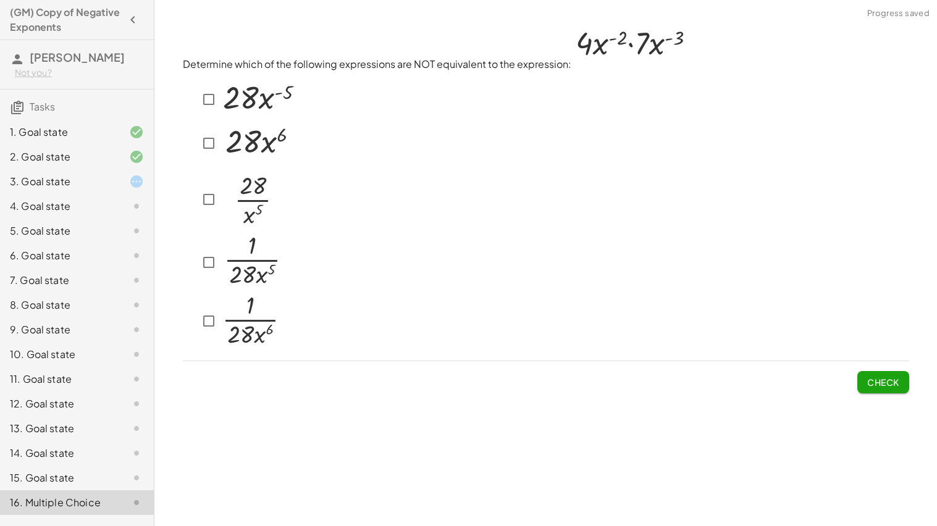
click at [77, 182] on div "3. Goal state" at bounding box center [59, 181] width 99 height 15
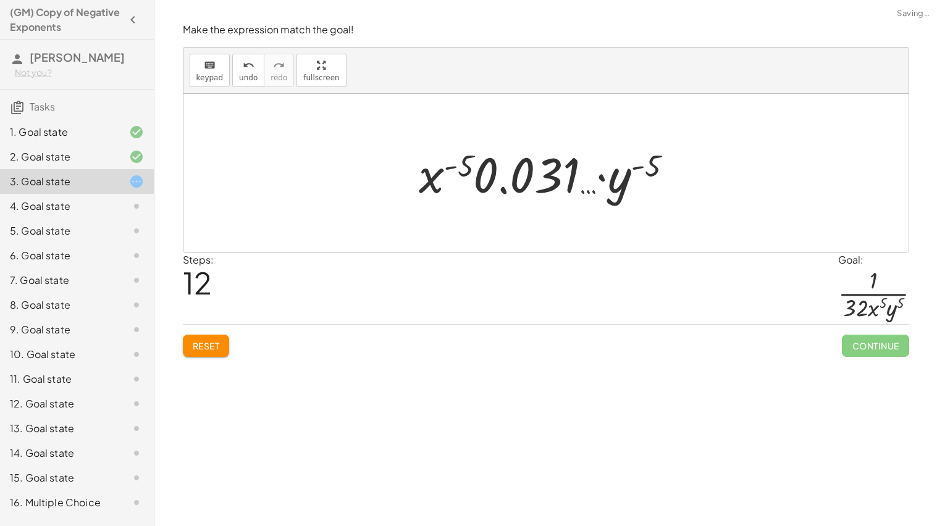
click at [93, 207] on div "4. Goal state" at bounding box center [59, 206] width 99 height 15
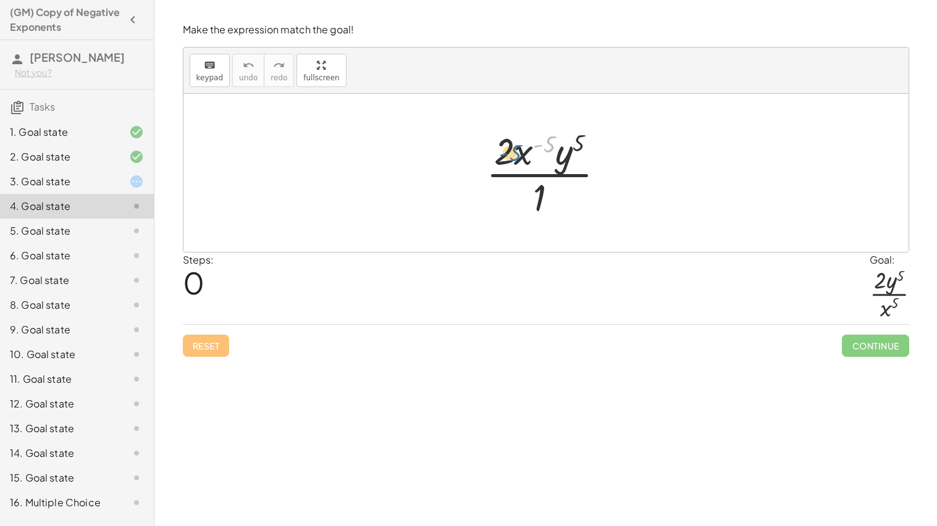
drag, startPoint x: 546, startPoint y: 145, endPoint x: 511, endPoint y: 156, distance: 36.3
click at [511, 156] on div at bounding box center [550, 172] width 141 height 95
drag, startPoint x: 541, startPoint y: 194, endPoint x: 491, endPoint y: 142, distance: 72.6
click at [491, 142] on div at bounding box center [550, 172] width 141 height 95
click at [491, 142] on div at bounding box center [551, 174] width 184 height 64
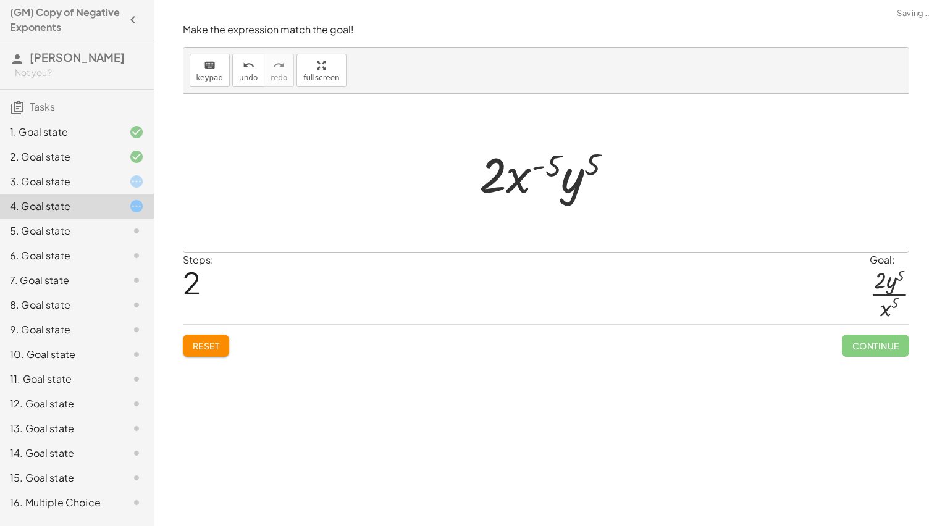
click at [510, 179] on div at bounding box center [550, 174] width 155 height 64
click at [521, 184] on div at bounding box center [550, 174] width 155 height 64
click at [494, 176] on div at bounding box center [550, 174] width 155 height 64
click at [520, 183] on div at bounding box center [550, 174] width 155 height 64
drag, startPoint x: 567, startPoint y: 191, endPoint x: 590, endPoint y: 187, distance: 23.3
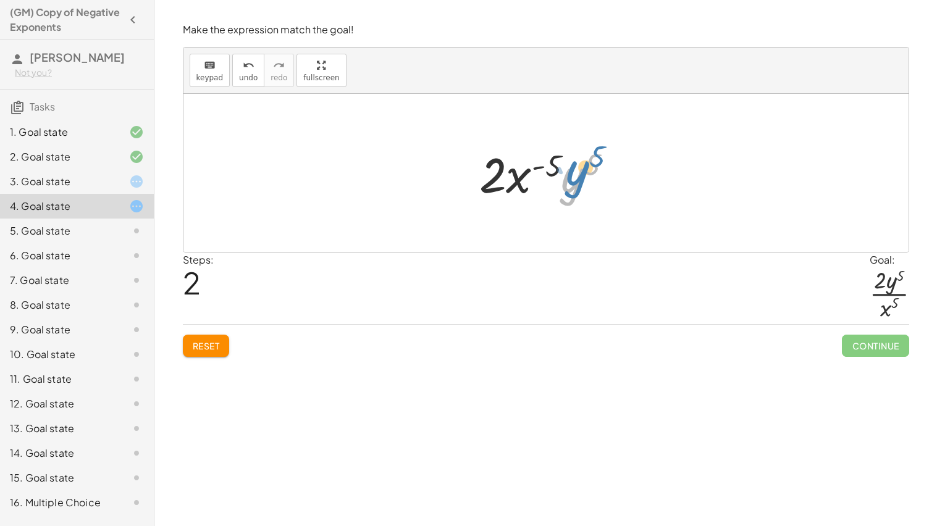
click at [590, 187] on div at bounding box center [550, 174] width 155 height 64
drag, startPoint x: 586, startPoint y: 184, endPoint x: 523, endPoint y: 231, distance: 79.1
click at [523, 231] on div "· 2 · x ( - 5 ) · y 5 · 1 · 1 · 2 · x ( - 5 ) · y 5 · y 5 · x ( - 5 ) · y 5 · 2" at bounding box center [546, 173] width 725 height 158
drag, startPoint x: 483, startPoint y: 182, endPoint x: 577, endPoint y: 183, distance: 93.3
click at [577, 183] on div at bounding box center [550, 174] width 155 height 64
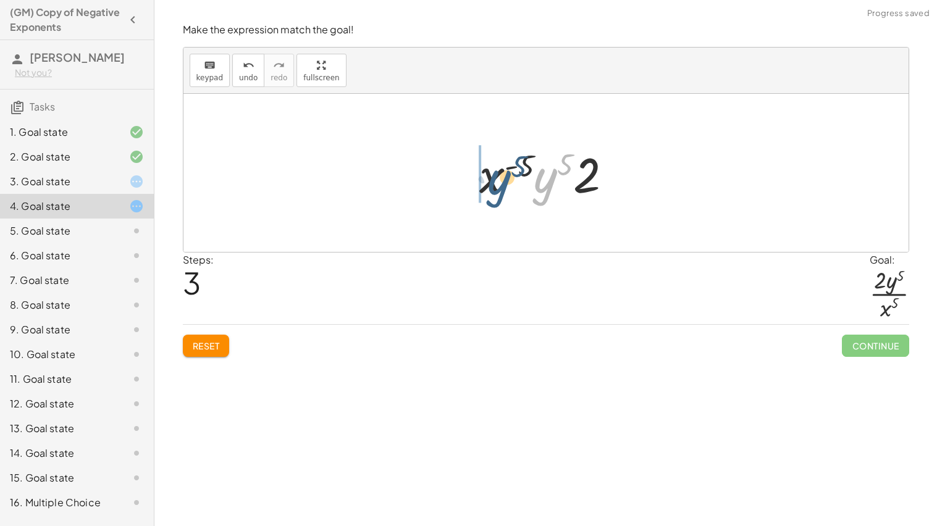
drag, startPoint x: 550, startPoint y: 175, endPoint x: 499, endPoint y: 176, distance: 50.7
click at [499, 176] on div at bounding box center [550, 174] width 155 height 64
drag, startPoint x: 562, startPoint y: 166, endPoint x: 585, endPoint y: 179, distance: 25.8
click at [585, 179] on div at bounding box center [550, 174] width 155 height 64
drag, startPoint x: 564, startPoint y: 167, endPoint x: 493, endPoint y: 204, distance: 80.2
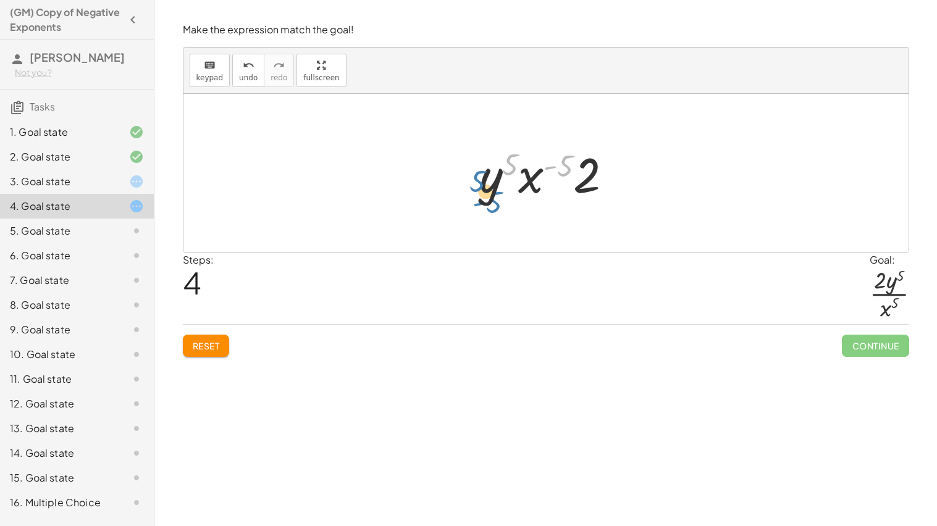
click at [493, 204] on div at bounding box center [550, 174] width 155 height 64
drag, startPoint x: 558, startPoint y: 168, endPoint x: 552, endPoint y: 249, distance: 81.2
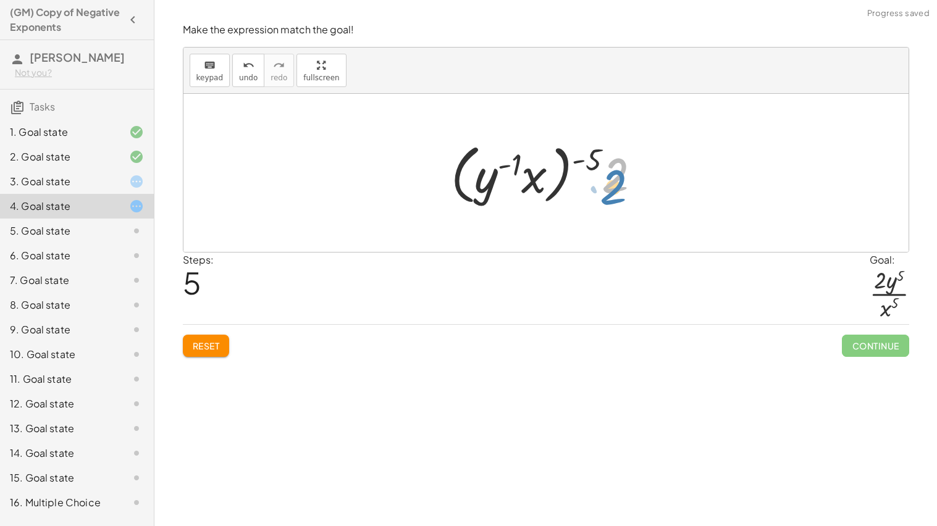
drag, startPoint x: 615, startPoint y: 188, endPoint x: 643, endPoint y: 173, distance: 31.8
click at [643, 173] on div at bounding box center [551, 173] width 212 height 71
drag, startPoint x: 609, startPoint y: 180, endPoint x: 636, endPoint y: 217, distance: 45.6
drag, startPoint x: 514, startPoint y: 163, endPoint x: 492, endPoint y: 188, distance: 34.2
click at [492, 188] on div at bounding box center [551, 173] width 212 height 71
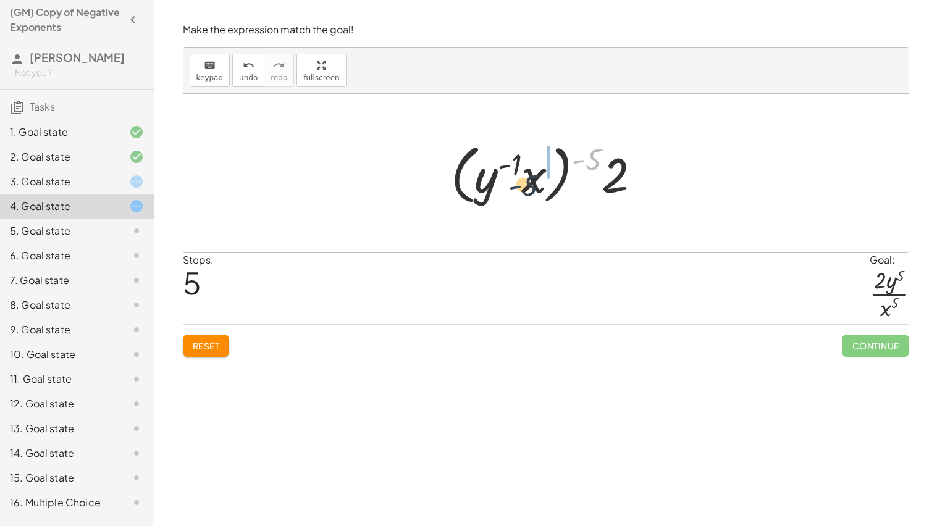
drag, startPoint x: 585, startPoint y: 156, endPoint x: 520, endPoint y: 182, distance: 69.9
click at [520, 182] on div at bounding box center [551, 173] width 212 height 71
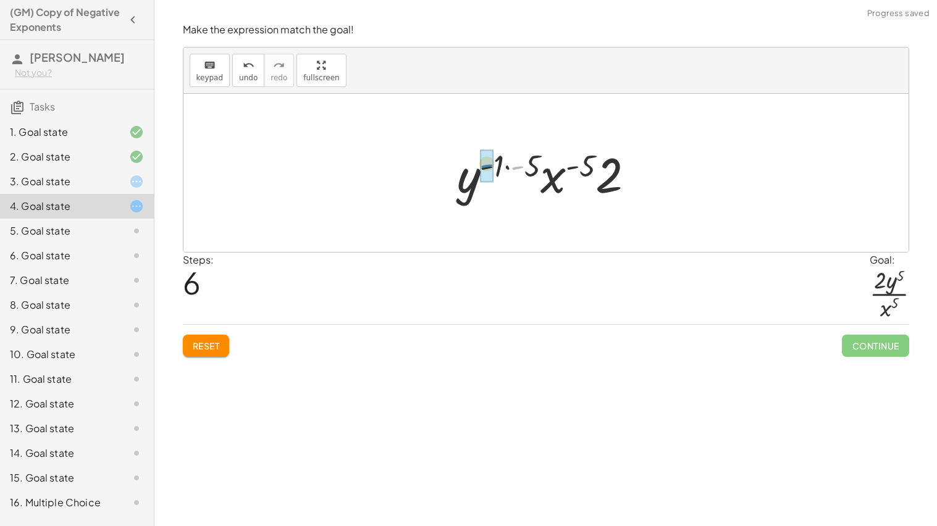
drag, startPoint x: 524, startPoint y: 163, endPoint x: 494, endPoint y: 161, distance: 30.3
drag, startPoint x: 520, startPoint y: 165, endPoint x: 500, endPoint y: 163, distance: 20.5
drag, startPoint x: 561, startPoint y: 165, endPoint x: 507, endPoint y: 165, distance: 54.4
click at [507, 165] on div at bounding box center [550, 174] width 155 height 64
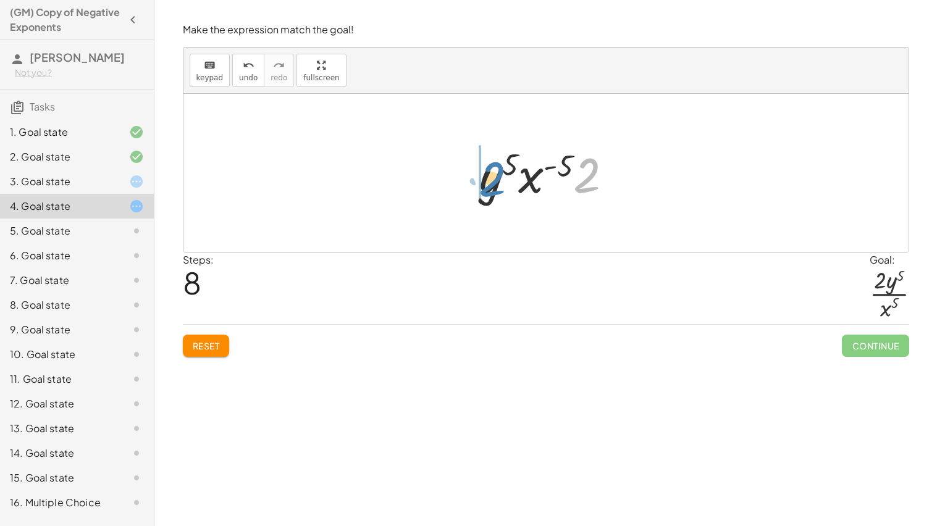
drag, startPoint x: 598, startPoint y: 182, endPoint x: 504, endPoint y: 190, distance: 93.7
click at [504, 190] on div at bounding box center [550, 174] width 155 height 64
drag, startPoint x: 599, startPoint y: 158, endPoint x: 570, endPoint y: 179, distance: 35.3
click at [570, 179] on div at bounding box center [550, 174] width 155 height 64
drag, startPoint x: 585, startPoint y: 166, endPoint x: 565, endPoint y: 184, distance: 25.8
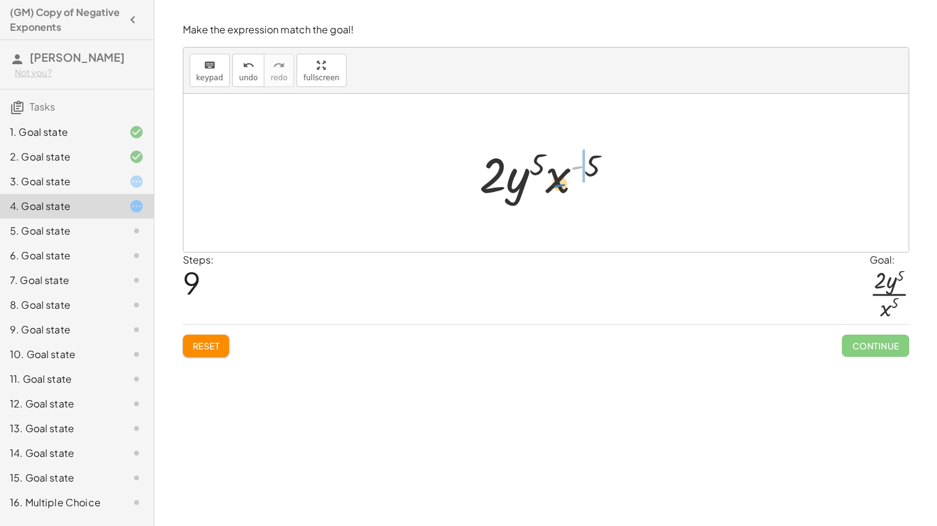
click at [565, 184] on div at bounding box center [550, 174] width 155 height 64
drag, startPoint x: 601, startPoint y: 166, endPoint x: 582, endPoint y: 166, distance: 18.5
drag, startPoint x: 552, startPoint y: 183, endPoint x: 569, endPoint y: 214, distance: 34.8
drag, startPoint x: 567, startPoint y: 163, endPoint x: 563, endPoint y: 224, distance: 61.9
click at [563, 224] on div "· 2 · x ( - 5 ) · y 5 · 1 · 1 · 2 · x ( - 5 ) · y 5 · 2 · x ( - 5 ) · y 5 · x (…" at bounding box center [546, 173] width 725 height 158
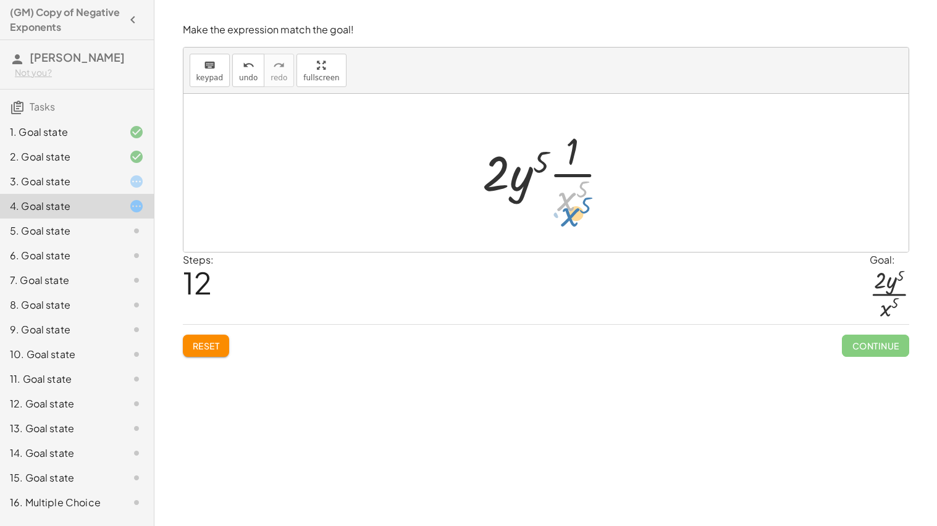
drag, startPoint x: 568, startPoint y: 205, endPoint x: 572, endPoint y: 223, distance: 18.9
drag, startPoint x: 517, startPoint y: 186, endPoint x: 558, endPoint y: 156, distance: 50.4
click at [558, 156] on div at bounding box center [550, 172] width 147 height 95
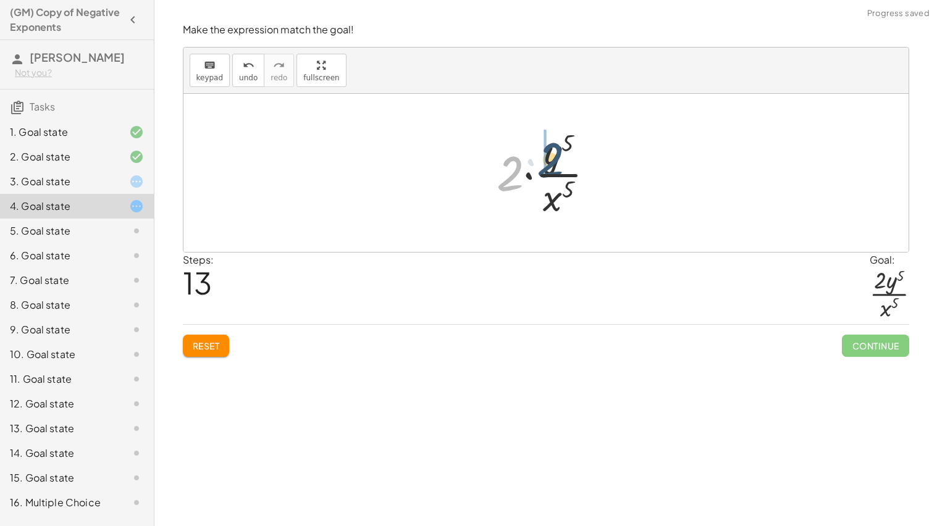
drag, startPoint x: 510, startPoint y: 173, endPoint x: 551, endPoint y: 159, distance: 43.0
click at [551, 159] on div at bounding box center [551, 172] width 120 height 95
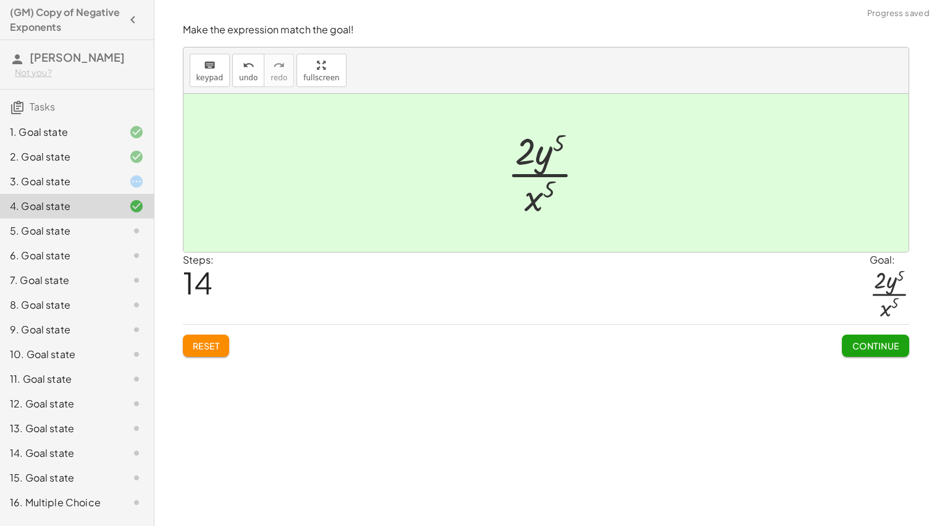
click at [877, 344] on span "Continue" at bounding box center [875, 345] width 47 height 11
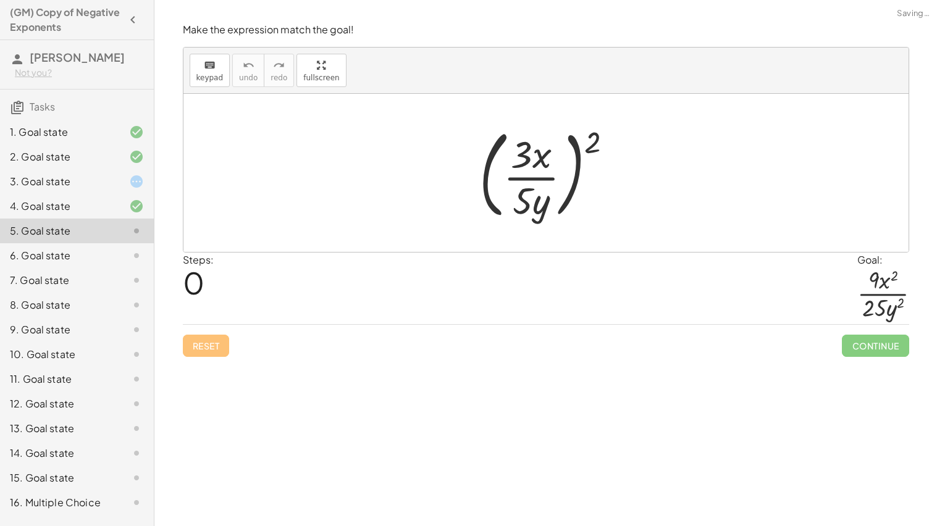
click at [120, 182] on div at bounding box center [126, 181] width 35 height 15
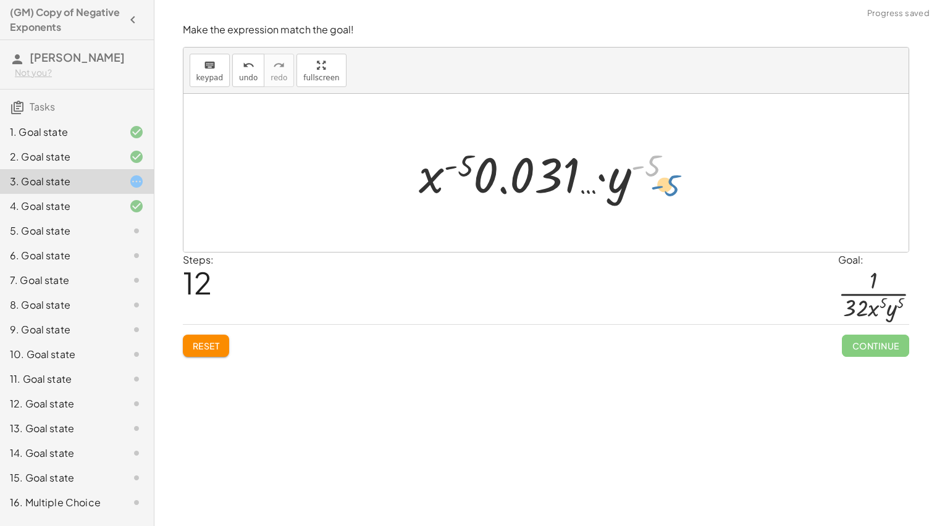
drag, startPoint x: 646, startPoint y: 164, endPoint x: 666, endPoint y: 182, distance: 27.1
click at [666, 182] on div at bounding box center [551, 174] width 276 height 64
drag, startPoint x: 470, startPoint y: 161, endPoint x: 447, endPoint y: 164, distance: 23.1
click at [447, 164] on div at bounding box center [551, 174] width 276 height 64
drag, startPoint x: 619, startPoint y: 190, endPoint x: 450, endPoint y: 182, distance: 169.5
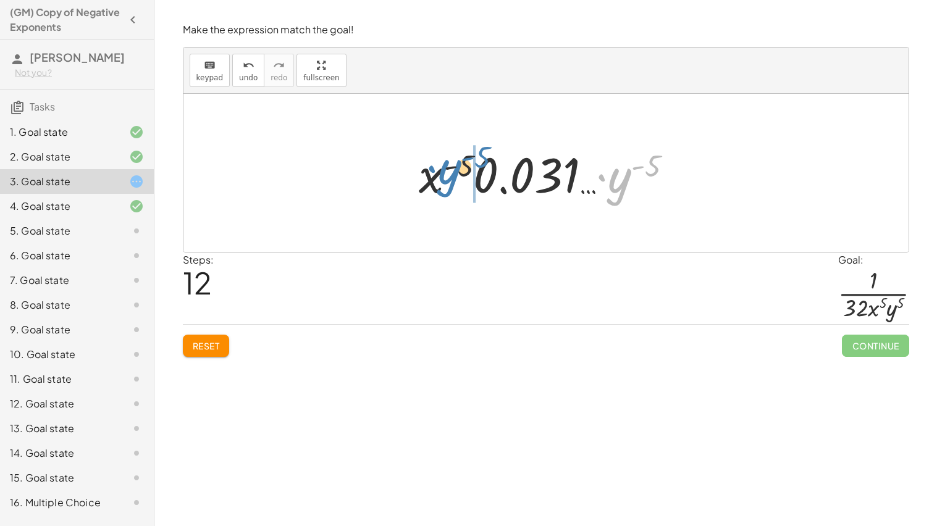
click at [450, 182] on div at bounding box center [551, 174] width 276 height 64
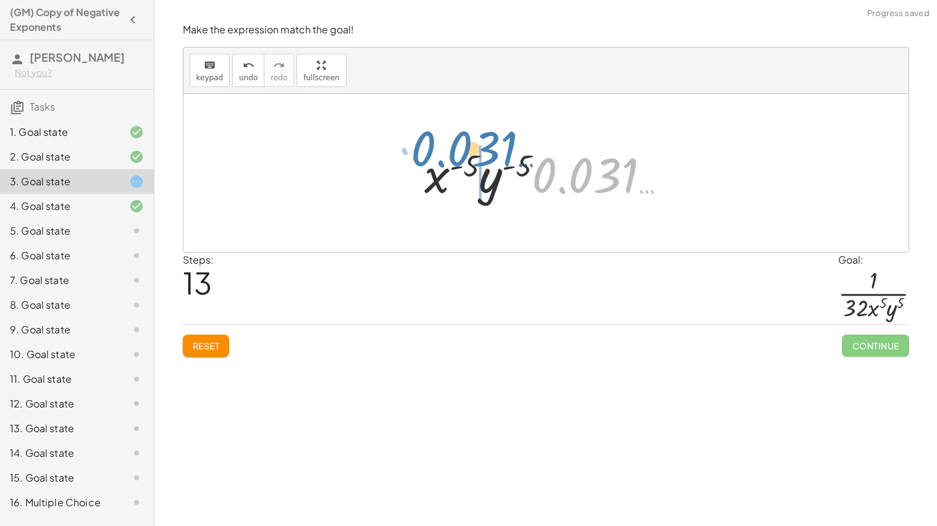
drag, startPoint x: 570, startPoint y: 181, endPoint x: 447, endPoint y: 154, distance: 125.8
click at [447, 154] on div at bounding box center [550, 174] width 264 height 64
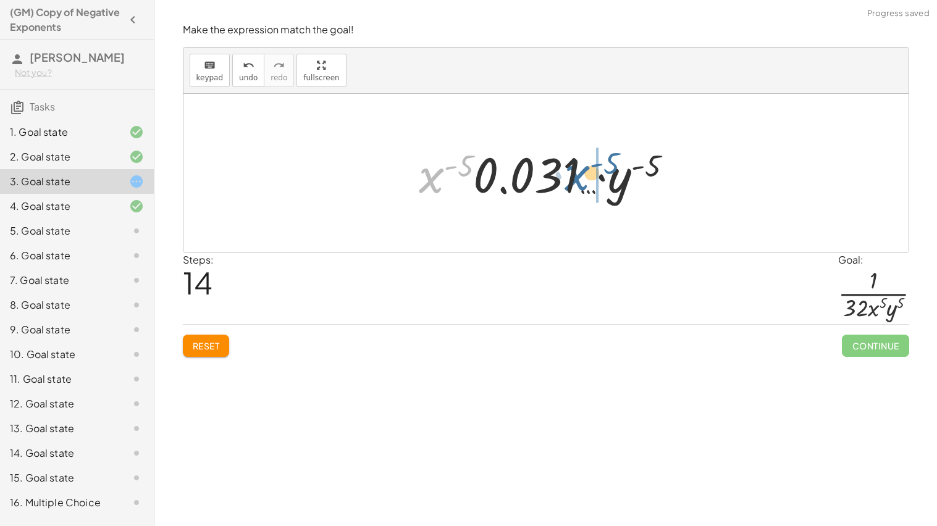
drag, startPoint x: 431, startPoint y: 175, endPoint x: 596, endPoint y: 178, distance: 164.4
click at [596, 178] on div at bounding box center [551, 174] width 276 height 64
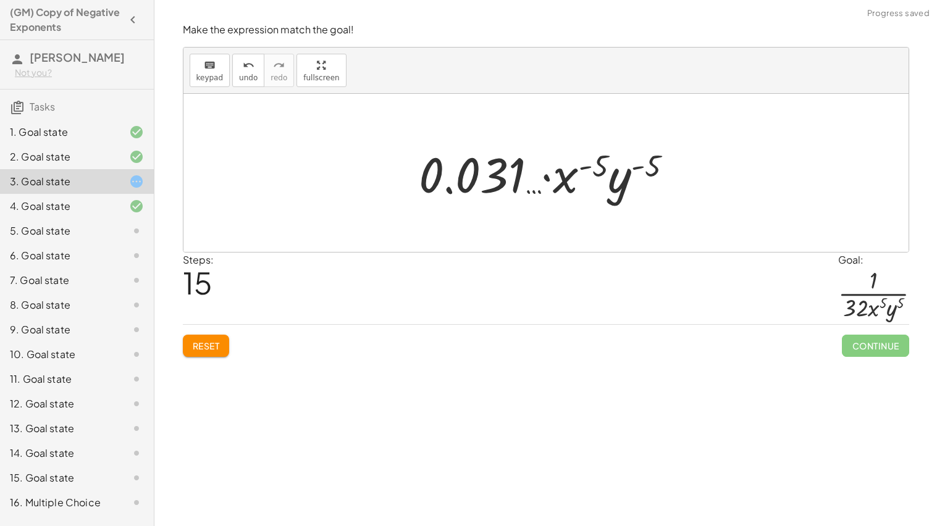
click at [594, 171] on div at bounding box center [551, 174] width 276 height 64
drag, startPoint x: 650, startPoint y: 169, endPoint x: 645, endPoint y: 203, distance: 34.3
click at [645, 203] on div at bounding box center [551, 174] width 276 height 64
drag, startPoint x: 658, startPoint y: 169, endPoint x: 648, endPoint y: 215, distance: 46.9
click at [648, 215] on div "· ( · 2 · x · y ) ( - 5 ) · 1 · 2 ( - 5 ) · x ( - 5 ) · y ( - 5 ) · 1 · 0.031 ……" at bounding box center [546, 173] width 725 height 158
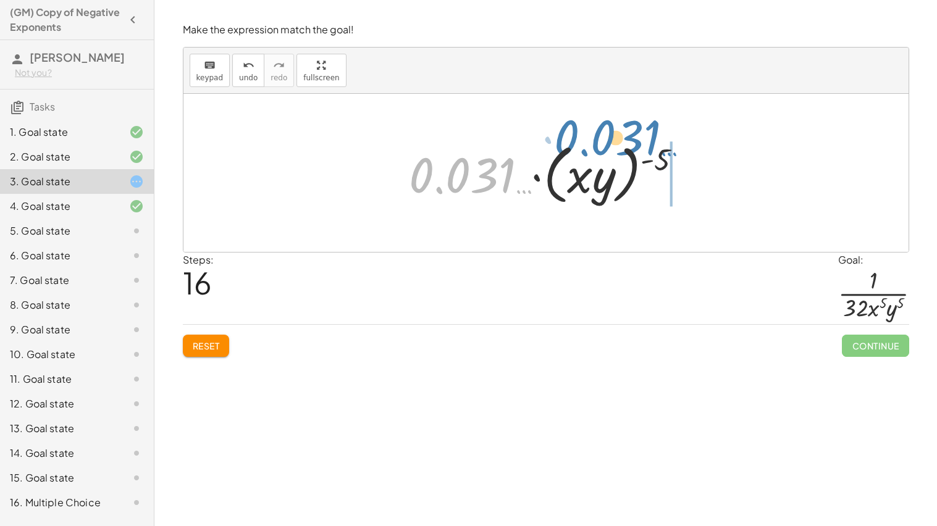
drag, startPoint x: 486, startPoint y: 187, endPoint x: 632, endPoint y: 149, distance: 151.2
click at [632, 149] on div at bounding box center [550, 173] width 295 height 71
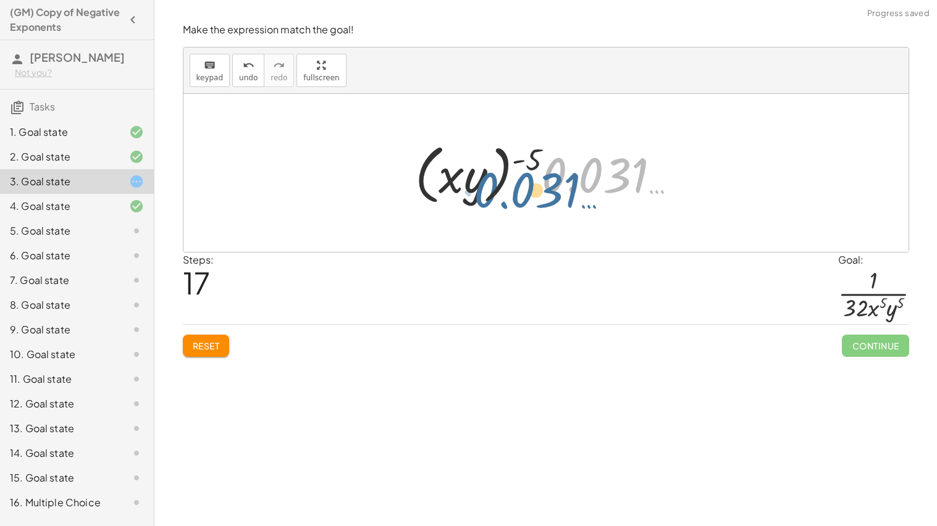
drag, startPoint x: 545, startPoint y: 161, endPoint x: 479, endPoint y: 174, distance: 67.4
click at [479, 174] on div at bounding box center [551, 173] width 284 height 71
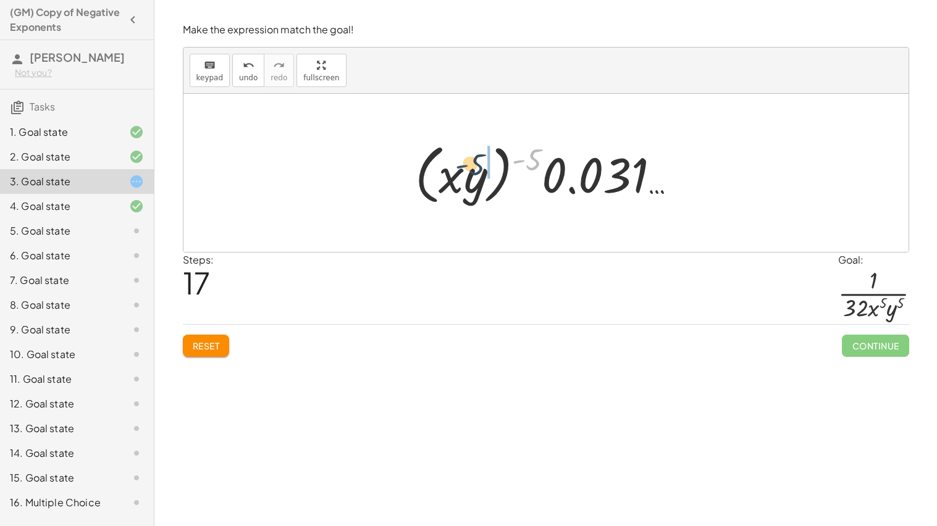
drag, startPoint x: 524, startPoint y: 160, endPoint x: 465, endPoint y: 166, distance: 59.6
click at [465, 166] on div at bounding box center [551, 173] width 284 height 71
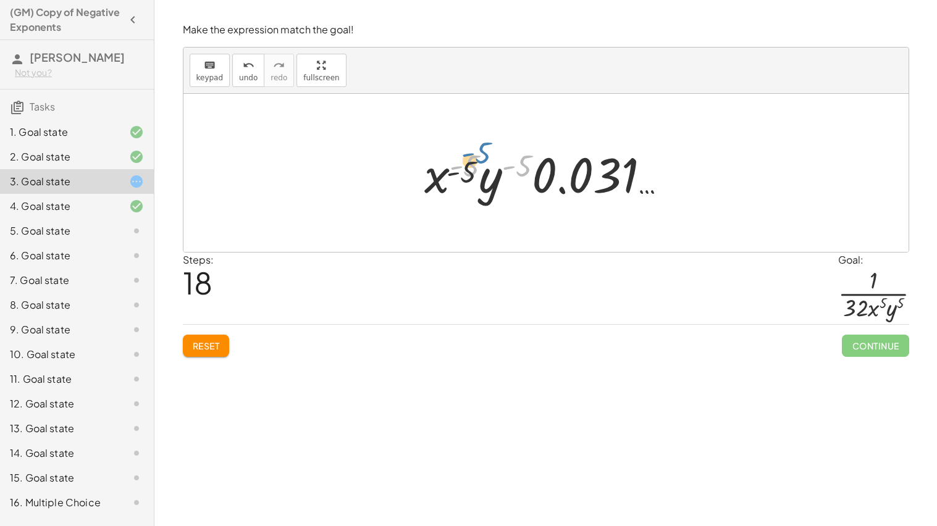
drag, startPoint x: 514, startPoint y: 172, endPoint x: 469, endPoint y: 171, distance: 45.1
click at [469, 171] on div at bounding box center [550, 174] width 264 height 64
drag, startPoint x: 489, startPoint y: 188, endPoint x: 436, endPoint y: 182, distance: 53.5
click at [436, 182] on div at bounding box center [550, 174] width 264 height 64
drag, startPoint x: 467, startPoint y: 164, endPoint x: 419, endPoint y: 197, distance: 57.4
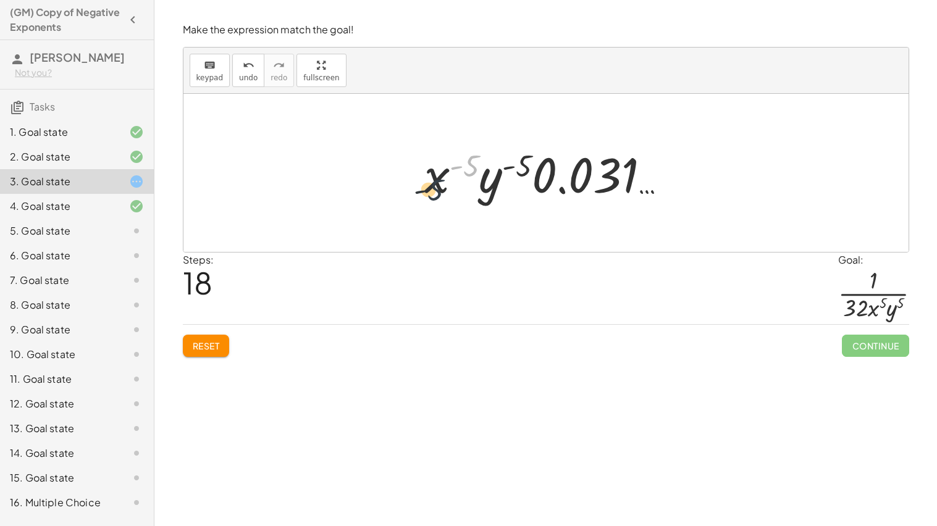
click at [419, 197] on div at bounding box center [550, 174] width 264 height 64
click at [560, 185] on div at bounding box center [550, 174] width 264 height 64
click at [601, 183] on div at bounding box center [550, 174] width 264 height 64
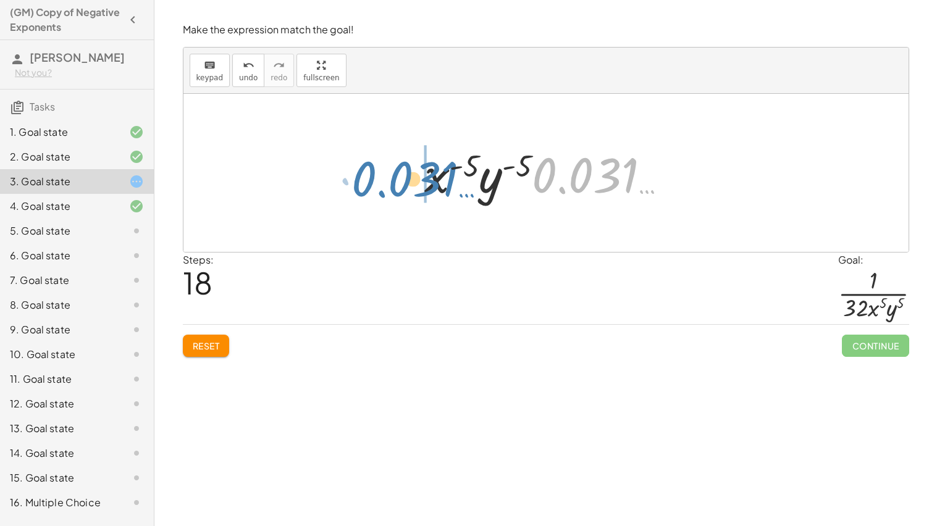
drag, startPoint x: 601, startPoint y: 182, endPoint x: 422, endPoint y: 185, distance: 178.6
click at [422, 185] on div at bounding box center [550, 174] width 264 height 64
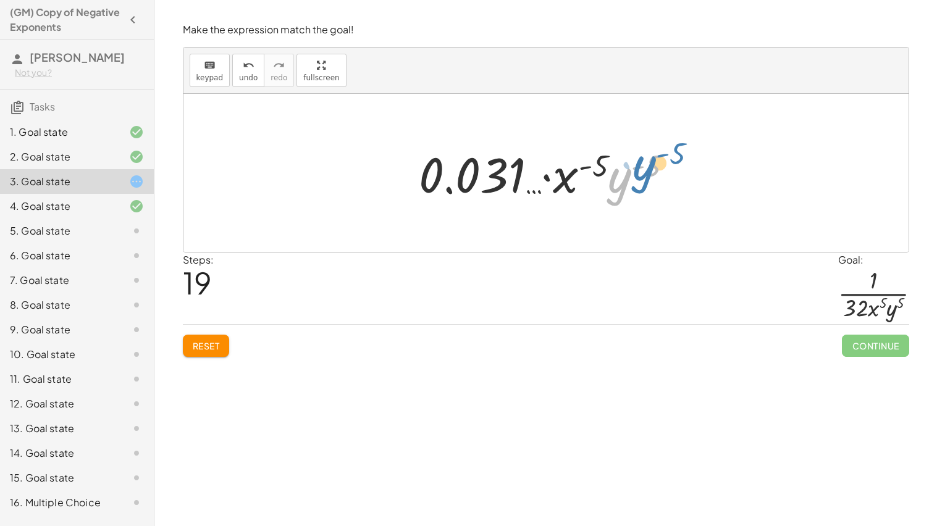
drag, startPoint x: 622, startPoint y: 178, endPoint x: 645, endPoint y: 164, distance: 27.1
click at [645, 164] on div at bounding box center [551, 174] width 276 height 64
drag, startPoint x: 647, startPoint y: 161, endPoint x: 612, endPoint y: 187, distance: 43.8
click at [612, 187] on div at bounding box center [551, 174] width 276 height 64
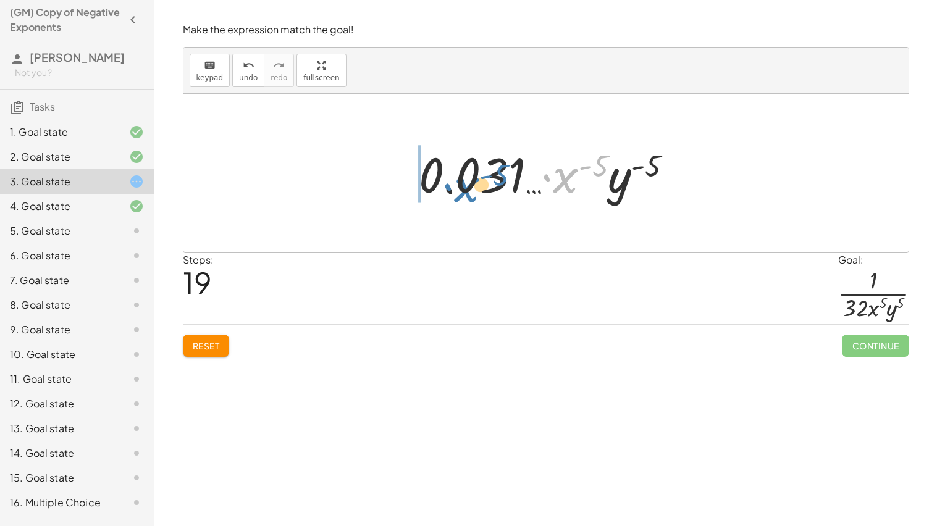
drag, startPoint x: 549, startPoint y: 179, endPoint x: 446, endPoint y: 191, distance: 103.9
click at [446, 191] on div at bounding box center [551, 174] width 276 height 64
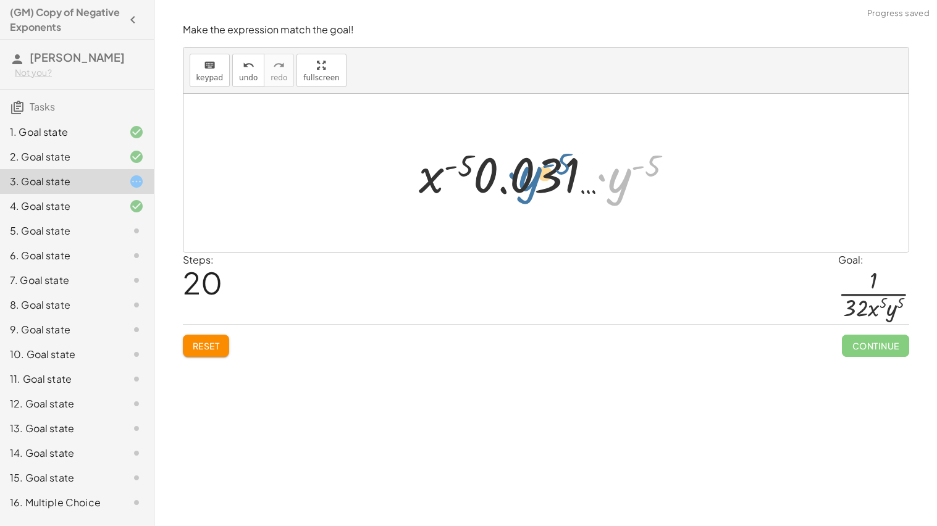
drag, startPoint x: 603, startPoint y: 177, endPoint x: 512, endPoint y: 175, distance: 91.5
click at [512, 175] on div at bounding box center [551, 174] width 276 height 64
drag, startPoint x: 425, startPoint y: 183, endPoint x: 635, endPoint y: 188, distance: 209.6
click at [635, 188] on div at bounding box center [551, 174] width 276 height 64
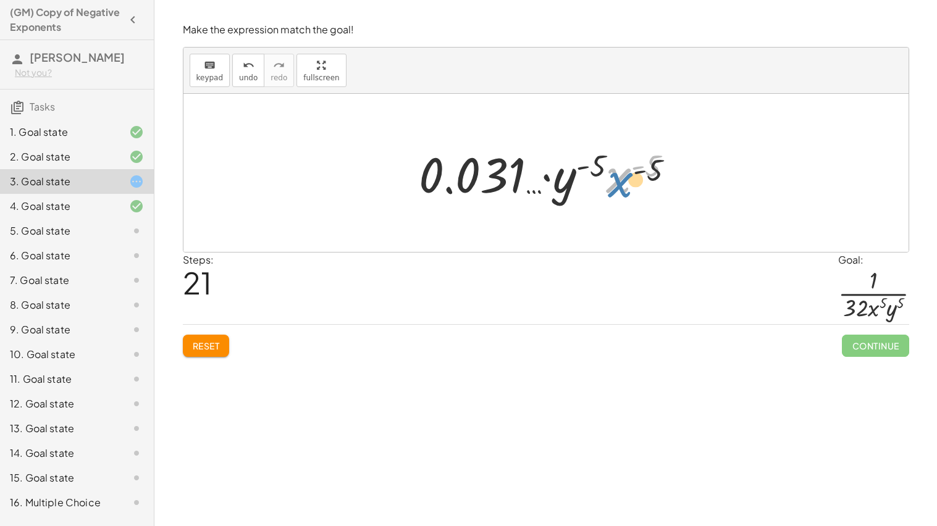
drag, startPoint x: 621, startPoint y: 172, endPoint x: 625, endPoint y: 180, distance: 8.3
click at [625, 180] on div at bounding box center [551, 174] width 276 height 64
click at [113, 222] on div "5. Goal state" at bounding box center [77, 231] width 154 height 25
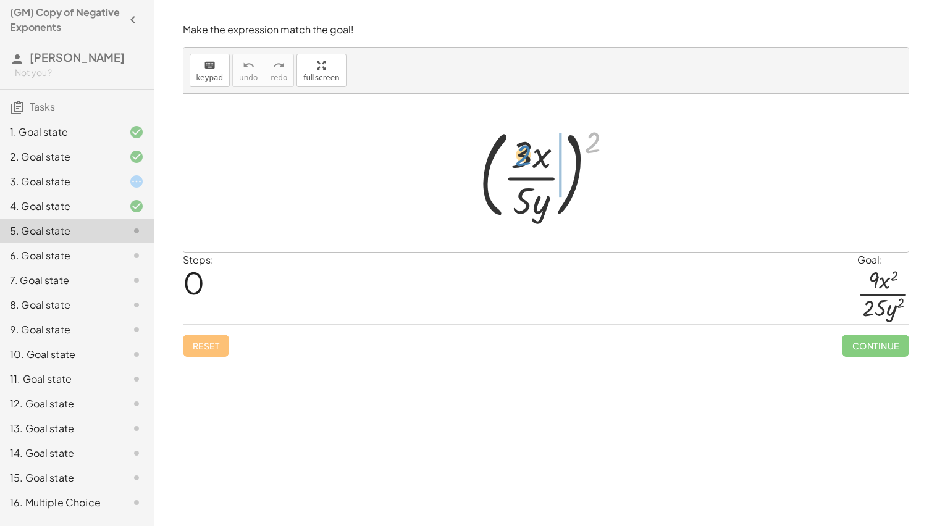
drag, startPoint x: 593, startPoint y: 145, endPoint x: 523, endPoint y: 157, distance: 70.3
click at [523, 157] on div at bounding box center [551, 173] width 156 height 103
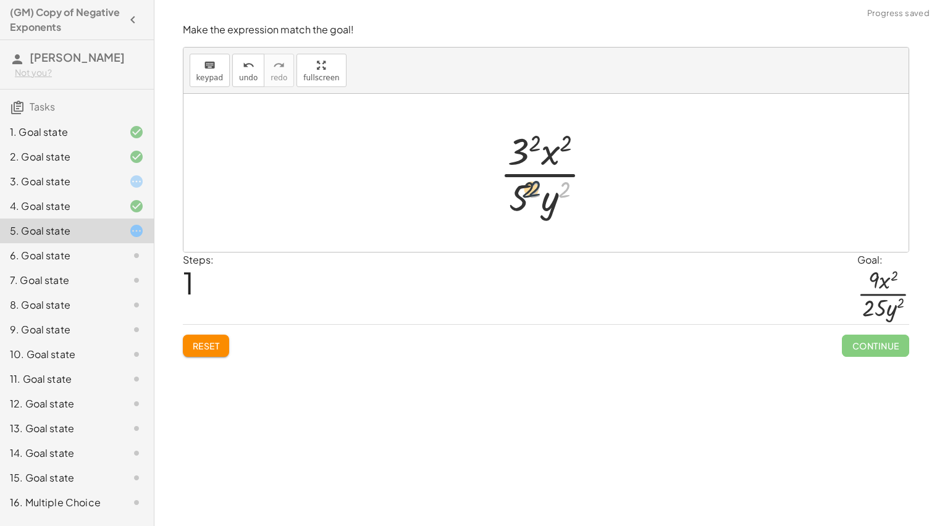
drag, startPoint x: 570, startPoint y: 187, endPoint x: 535, endPoint y: 185, distance: 35.9
click at [535, 185] on div at bounding box center [551, 172] width 115 height 95
drag, startPoint x: 533, startPoint y: 188, endPoint x: 518, endPoint y: 193, distance: 16.2
drag, startPoint x: 531, startPoint y: 139, endPoint x: 506, endPoint y: 142, distance: 25.5
click at [506, 142] on div at bounding box center [551, 172] width 120 height 95
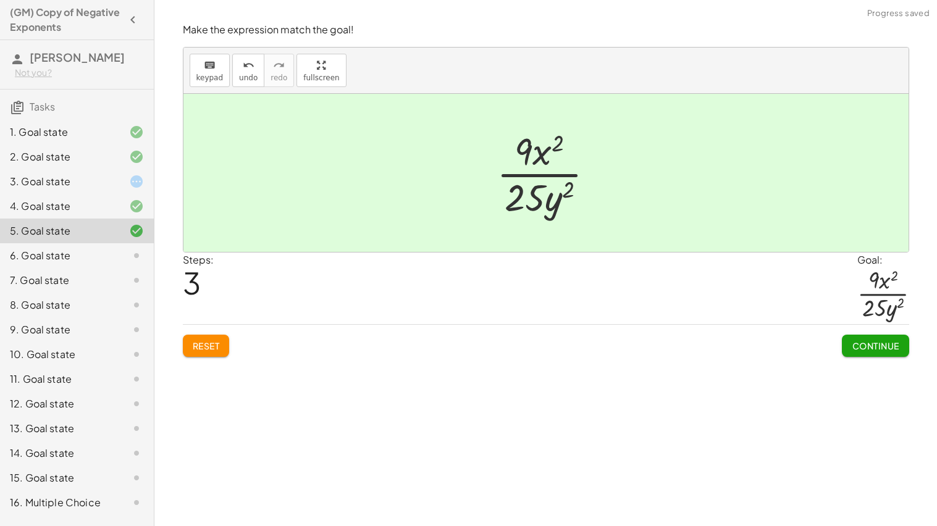
click at [863, 351] on span "Continue" at bounding box center [875, 345] width 47 height 11
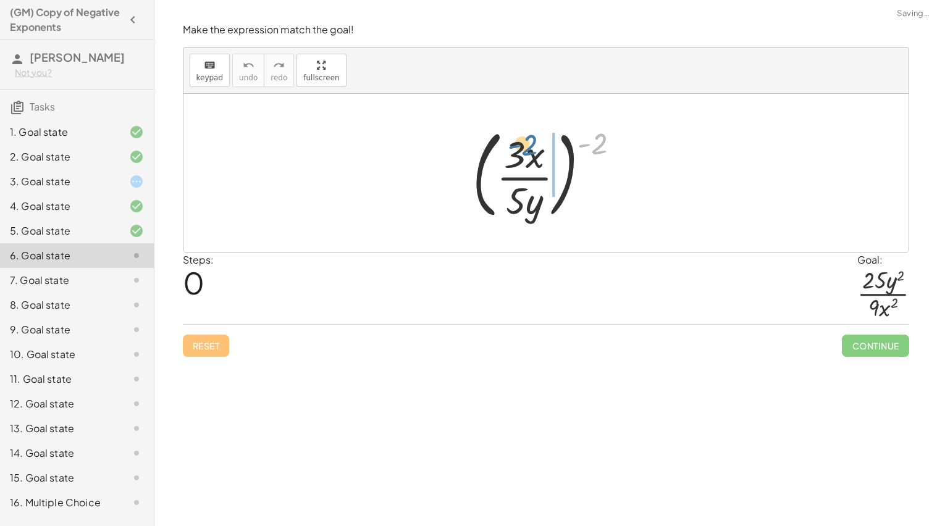
drag, startPoint x: 595, startPoint y: 150, endPoint x: 522, endPoint y: 152, distance: 72.9
click at [522, 152] on div at bounding box center [551, 173] width 169 height 103
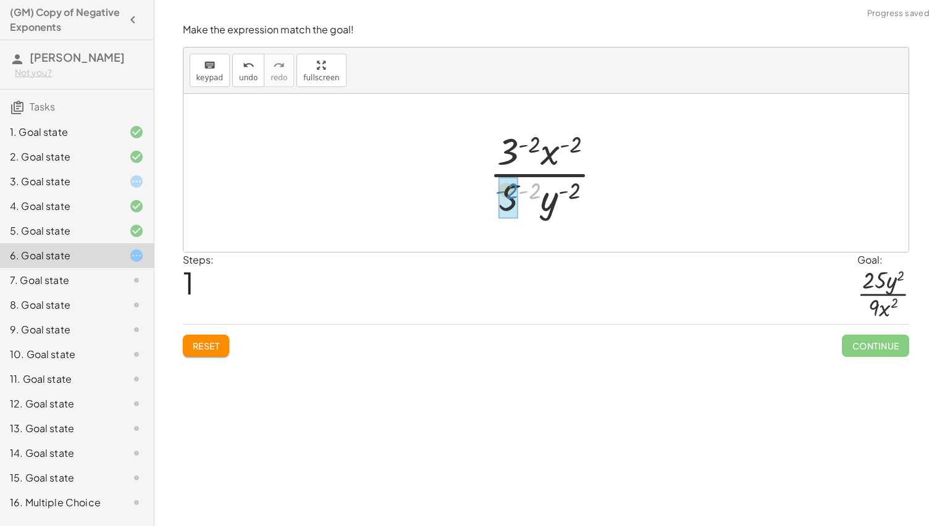
drag, startPoint x: 533, startPoint y: 188, endPoint x: 510, endPoint y: 188, distance: 22.9
drag, startPoint x: 585, startPoint y: 188, endPoint x: 554, endPoint y: 212, distance: 39.2
click at [554, 212] on div at bounding box center [551, 172] width 156 height 95
drag, startPoint x: 534, startPoint y: 144, endPoint x: 510, endPoint y: 139, distance: 24.6
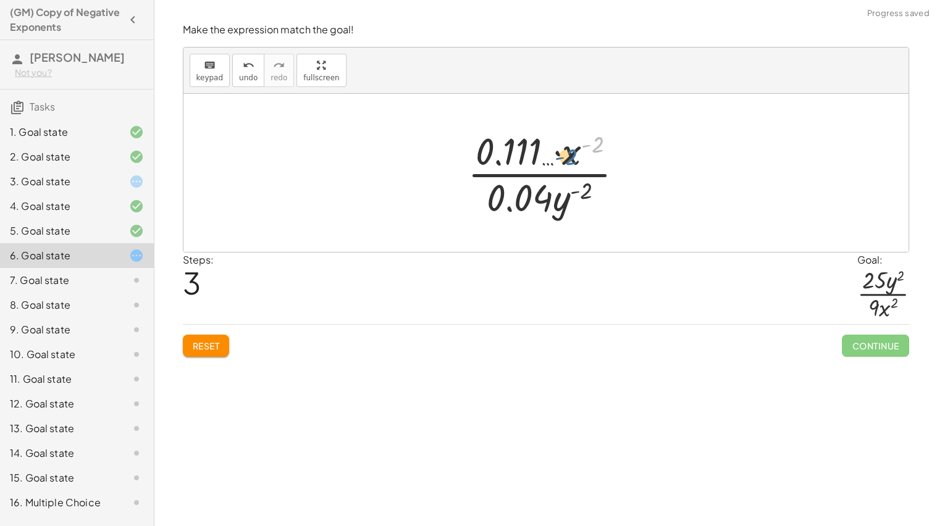
drag, startPoint x: 598, startPoint y: 143, endPoint x: 570, endPoint y: 154, distance: 30.2
click at [570, 154] on div at bounding box center [551, 172] width 179 height 95
click at [203, 342] on span "Reset" at bounding box center [206, 345] width 27 height 11
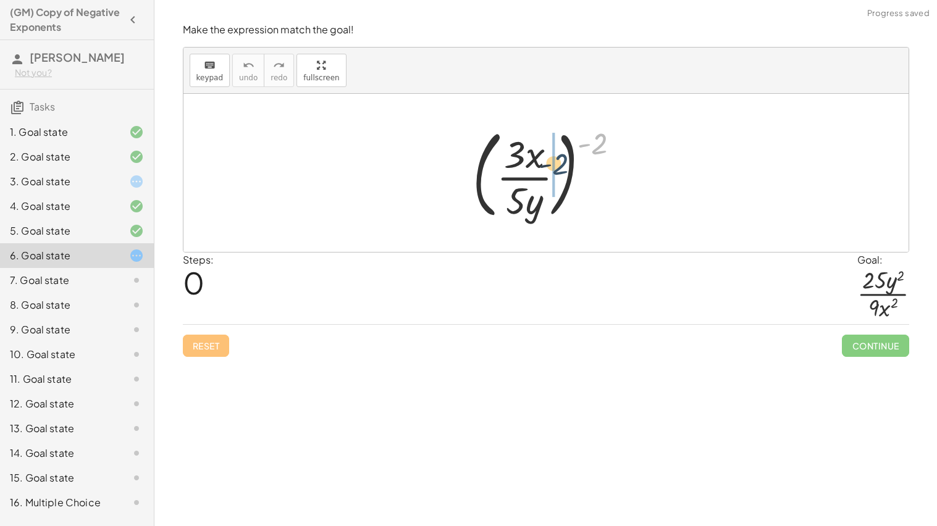
drag, startPoint x: 598, startPoint y: 148, endPoint x: 548, endPoint y: 169, distance: 53.7
click at [548, 169] on div at bounding box center [551, 173] width 169 height 103
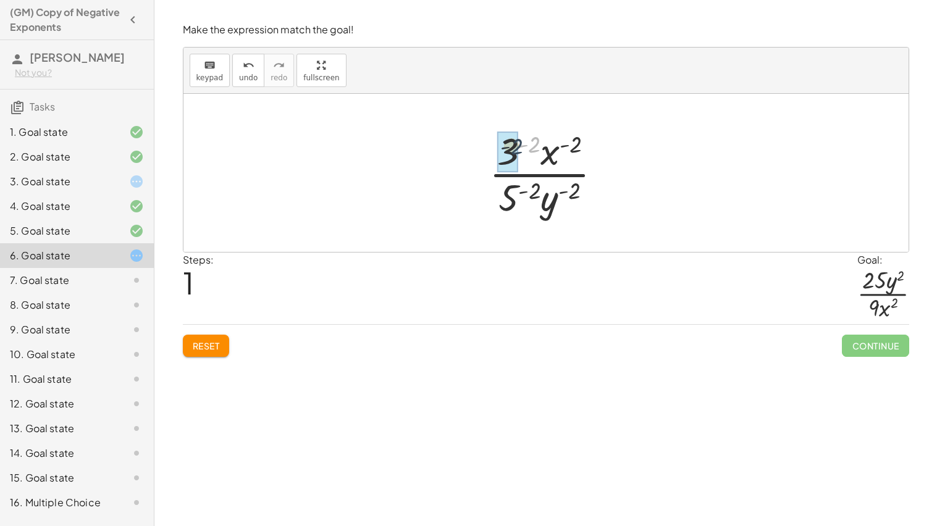
drag, startPoint x: 533, startPoint y: 142, endPoint x: 511, endPoint y: 144, distance: 21.7
drag, startPoint x: 598, startPoint y: 142, endPoint x: 576, endPoint y: 148, distance: 23.1
click at [576, 148] on div at bounding box center [551, 172] width 179 height 95
drag, startPoint x: 572, startPoint y: 188, endPoint x: 547, endPoint y: 206, distance: 30.7
click at [547, 206] on div at bounding box center [551, 172] width 179 height 95
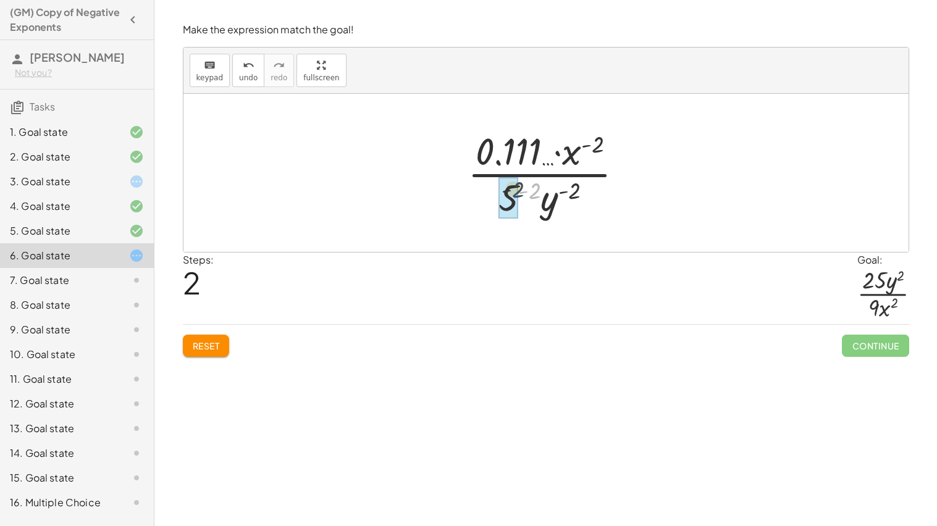
drag, startPoint x: 536, startPoint y: 192, endPoint x: 517, endPoint y: 191, distance: 19.8
drag, startPoint x: 517, startPoint y: 144, endPoint x: 525, endPoint y: 193, distance: 49.5
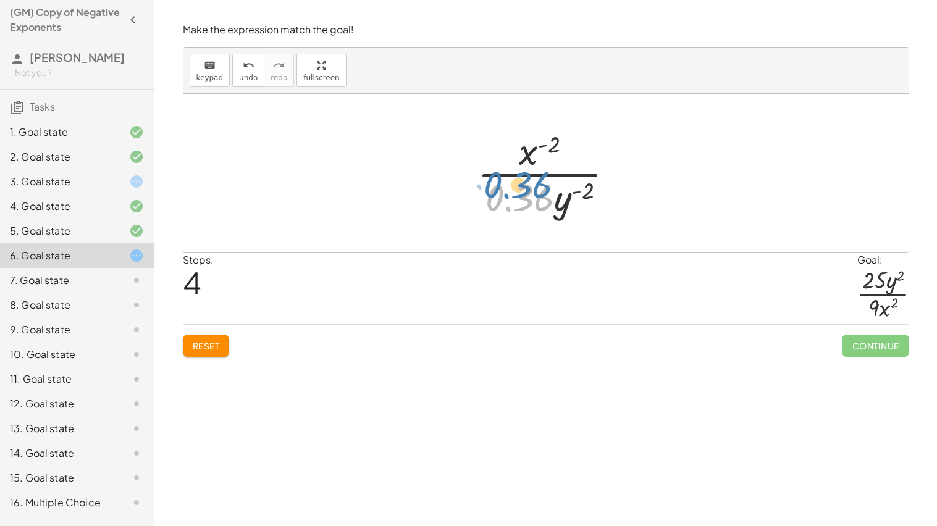
click at [535, 197] on div at bounding box center [550, 172] width 159 height 95
drag, startPoint x: 564, startPoint y: 205, endPoint x: 613, endPoint y: 200, distance: 49.1
click at [613, 200] on div at bounding box center [550, 172] width 159 height 95
drag, startPoint x: 549, startPoint y: 190, endPoint x: 642, endPoint y: 158, distance: 97.9
click at [642, 158] on div "( · 3 · x · 5 · y ) ( - 2 ) · 3 ( - 2 ) · x ( - 2 ) · 5 ( - 2 ) · y ( - 2 ) · 0…" at bounding box center [546, 173] width 725 height 158
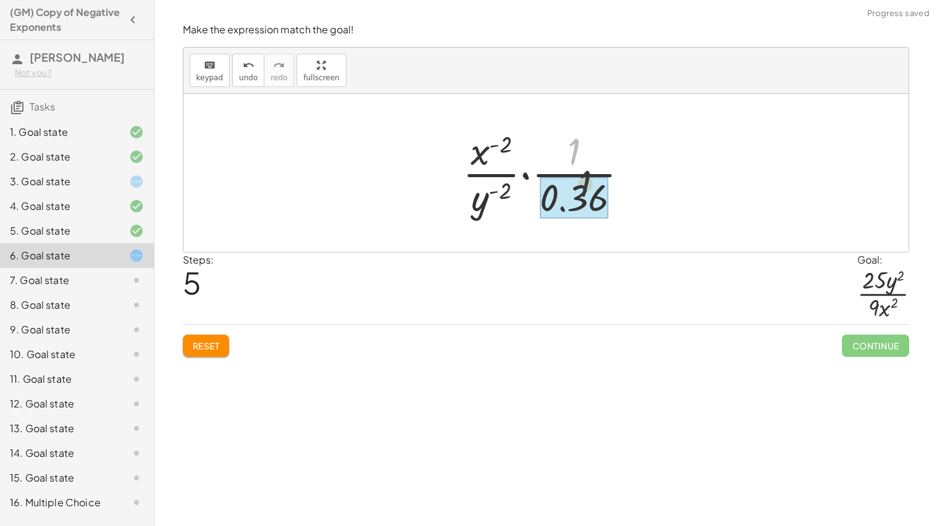
drag, startPoint x: 580, startPoint y: 153, endPoint x: 591, endPoint y: 193, distance: 41.7
drag, startPoint x: 569, startPoint y: 156, endPoint x: 580, endPoint y: 209, distance: 54.8
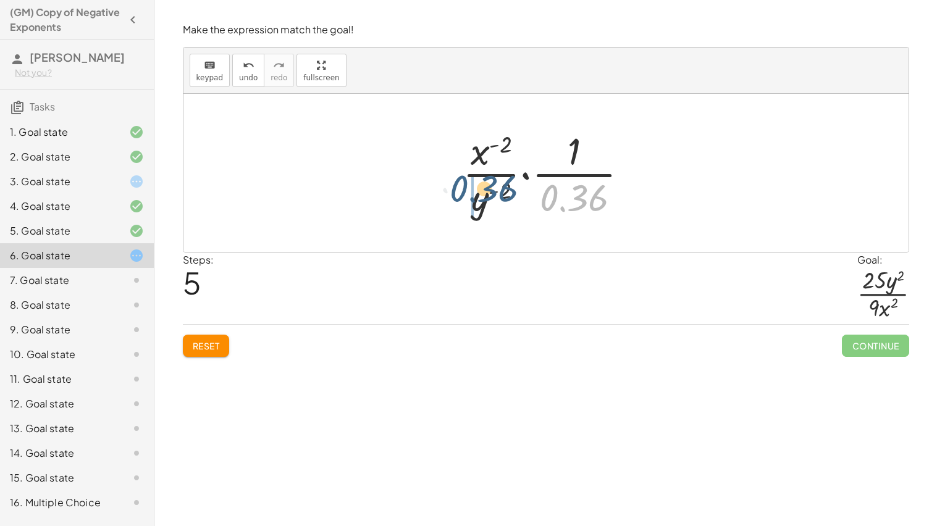
drag, startPoint x: 580, startPoint y: 209, endPoint x: 486, endPoint y: 200, distance: 93.8
click at [486, 200] on div at bounding box center [551, 172] width 188 height 95
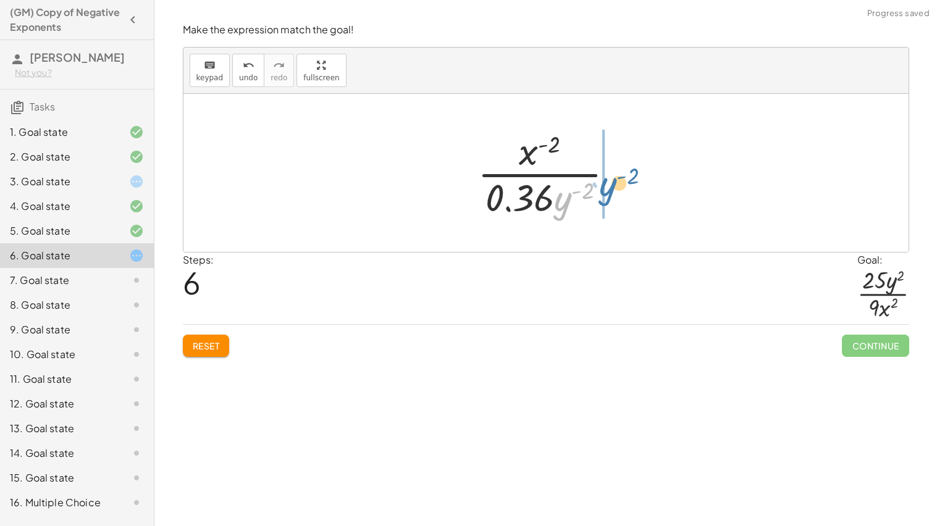
drag, startPoint x: 559, startPoint y: 203, endPoint x: 606, endPoint y: 189, distance: 49.1
click at [606, 189] on div at bounding box center [550, 172] width 159 height 95
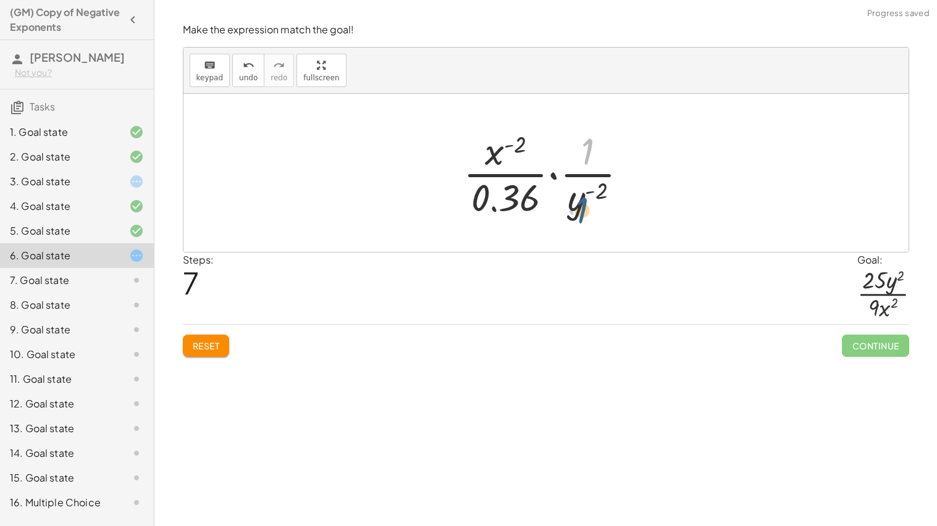
drag, startPoint x: 591, startPoint y: 157, endPoint x: 585, endPoint y: 222, distance: 65.1
drag, startPoint x: 583, startPoint y: 151, endPoint x: 570, endPoint y: 202, distance: 52.9
click at [570, 202] on div at bounding box center [550, 172] width 187 height 95
drag, startPoint x: 494, startPoint y: 153, endPoint x: 564, endPoint y: 150, distance: 69.9
click at [564, 150] on div at bounding box center [550, 172] width 187 height 95
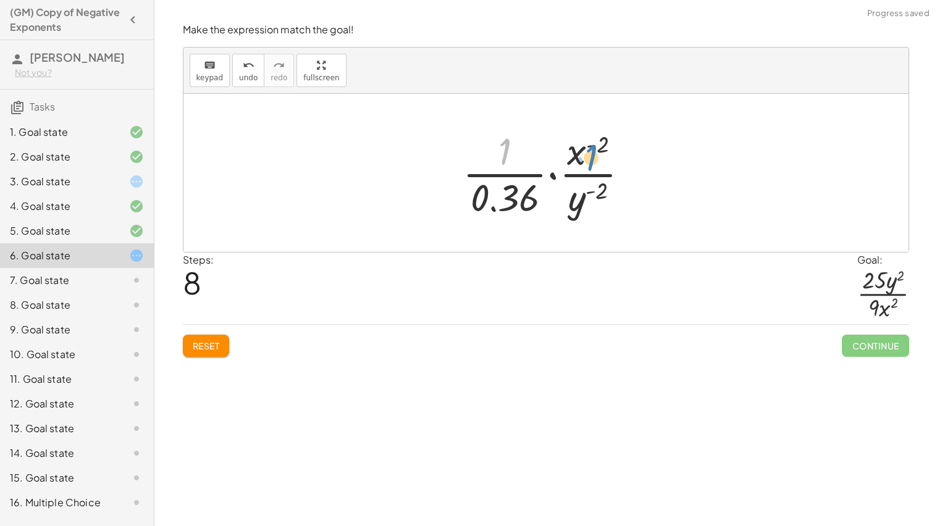
drag, startPoint x: 502, startPoint y: 150, endPoint x: 587, endPoint y: 154, distance: 84.8
click at [587, 154] on div at bounding box center [551, 172] width 188 height 95
drag, startPoint x: 491, startPoint y: 207, endPoint x: 485, endPoint y: 163, distance: 44.8
click at [485, 163] on div at bounding box center [551, 172] width 188 height 95
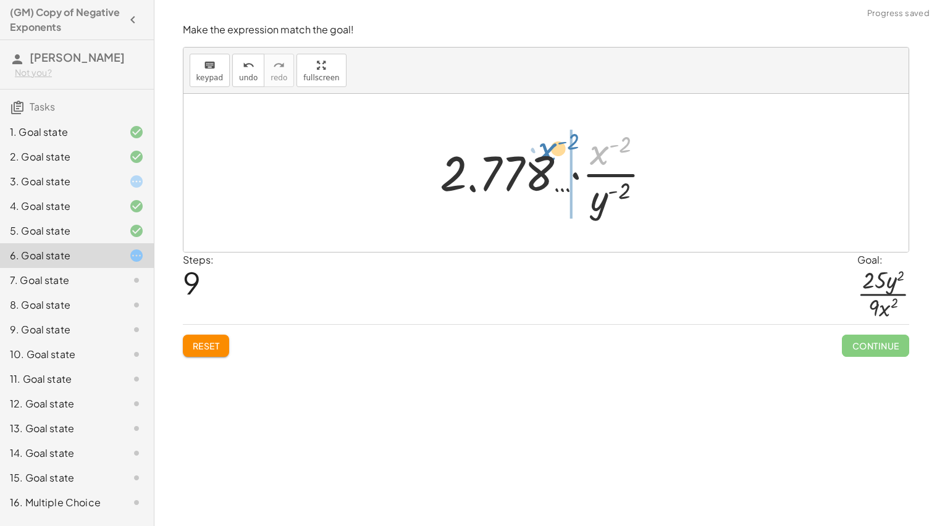
drag, startPoint x: 598, startPoint y: 156, endPoint x: 553, endPoint y: 153, distance: 44.6
click at [553, 153] on div at bounding box center [551, 172] width 234 height 95
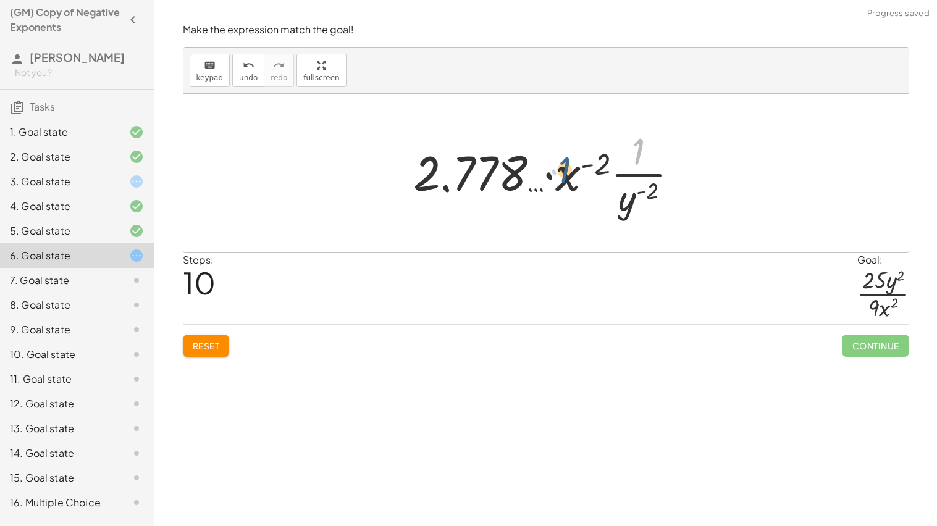
drag, startPoint x: 635, startPoint y: 156, endPoint x: 559, endPoint y: 177, distance: 79.5
click at [559, 177] on div at bounding box center [550, 172] width 287 height 95
drag, startPoint x: 634, startPoint y: 203, endPoint x: 587, endPoint y: 187, distance: 49.6
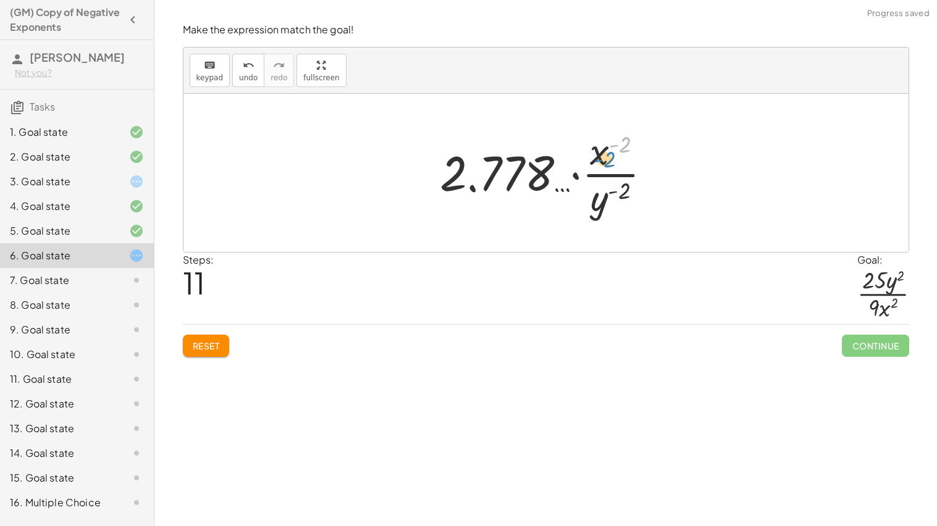
drag, startPoint x: 621, startPoint y: 144, endPoint x: 603, endPoint y: 156, distance: 21.4
click at [603, 156] on div at bounding box center [551, 172] width 234 height 95
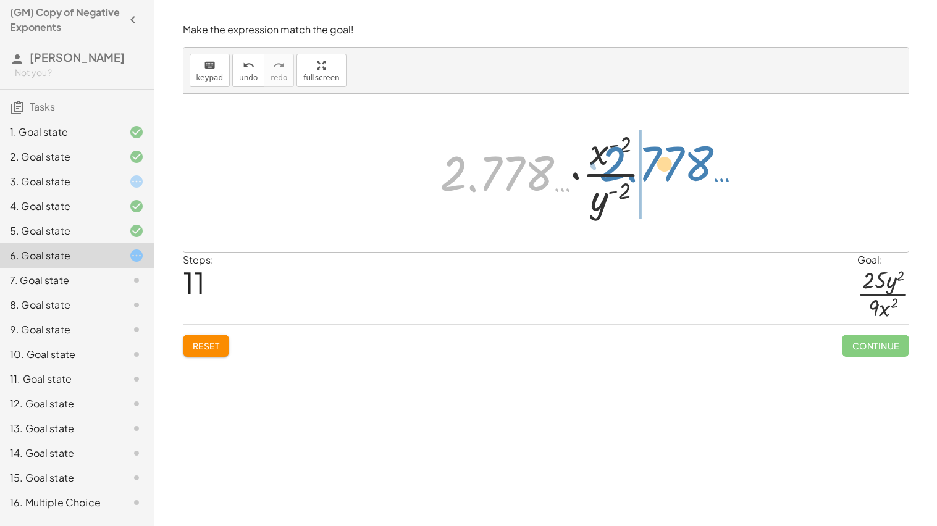
drag, startPoint x: 512, startPoint y: 166, endPoint x: 671, endPoint y: 156, distance: 159.7
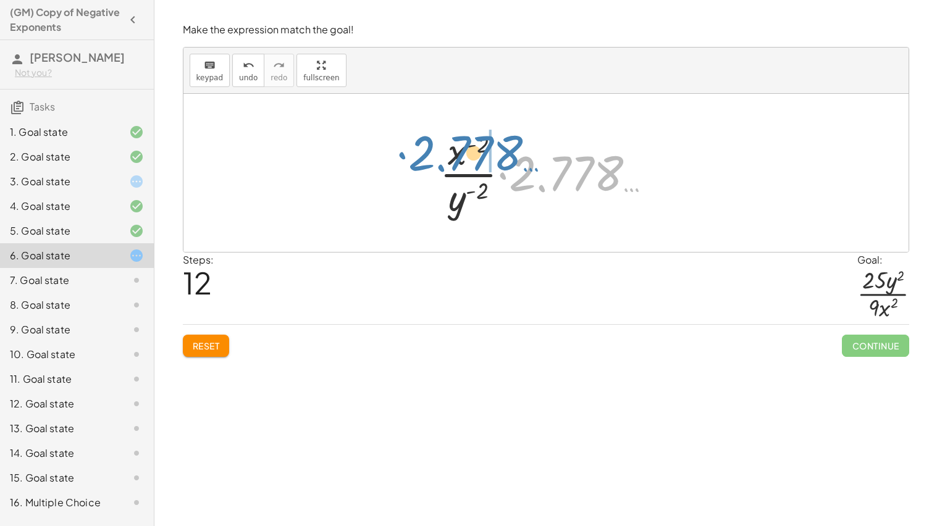
drag, startPoint x: 526, startPoint y: 175, endPoint x: 427, endPoint y: 154, distance: 101.6
click at [427, 154] on div "( · 3 · x · 5 · y ) ( - 2 ) · 3 ( - 2 ) · x ( - 2 ) · 5 ( - 2 ) · y ( - 2 ) · 0…" at bounding box center [546, 172] width 250 height 101
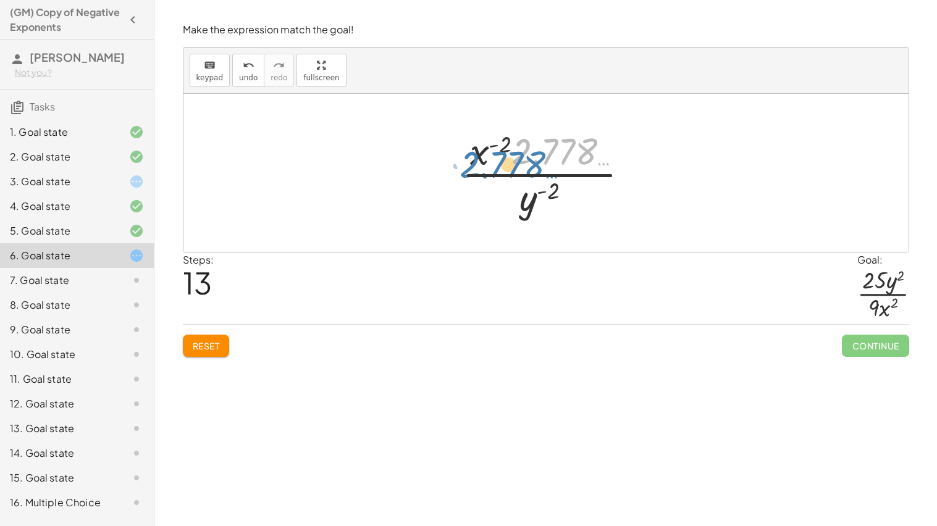
drag, startPoint x: 532, startPoint y: 161, endPoint x: 480, endPoint y: 174, distance: 53.5
click at [480, 174] on div at bounding box center [551, 172] width 190 height 95
drag, startPoint x: 483, startPoint y: 160, endPoint x: 620, endPoint y: 133, distance: 139.7
click at [620, 133] on div at bounding box center [551, 172] width 190 height 95
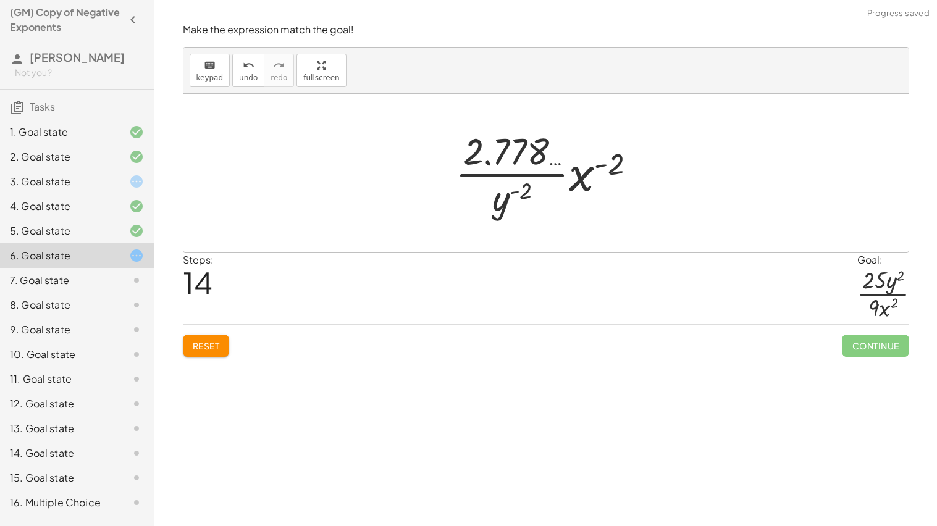
click at [501, 198] on div at bounding box center [550, 172] width 203 height 95
